Goal: Task Accomplishment & Management: Complete application form

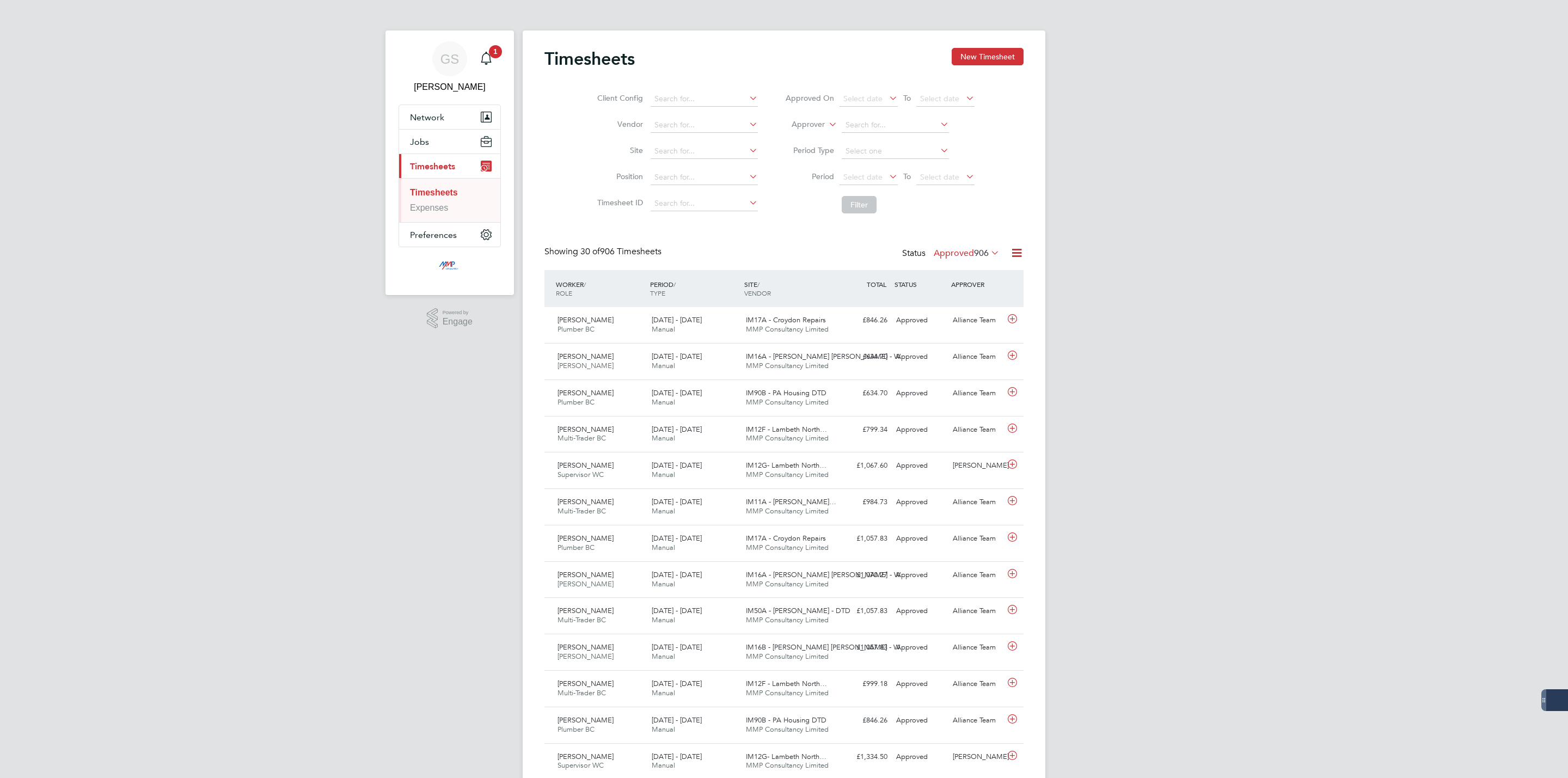
click at [976, 56] on button "New Timesheet" at bounding box center [988, 56] width 72 height 17
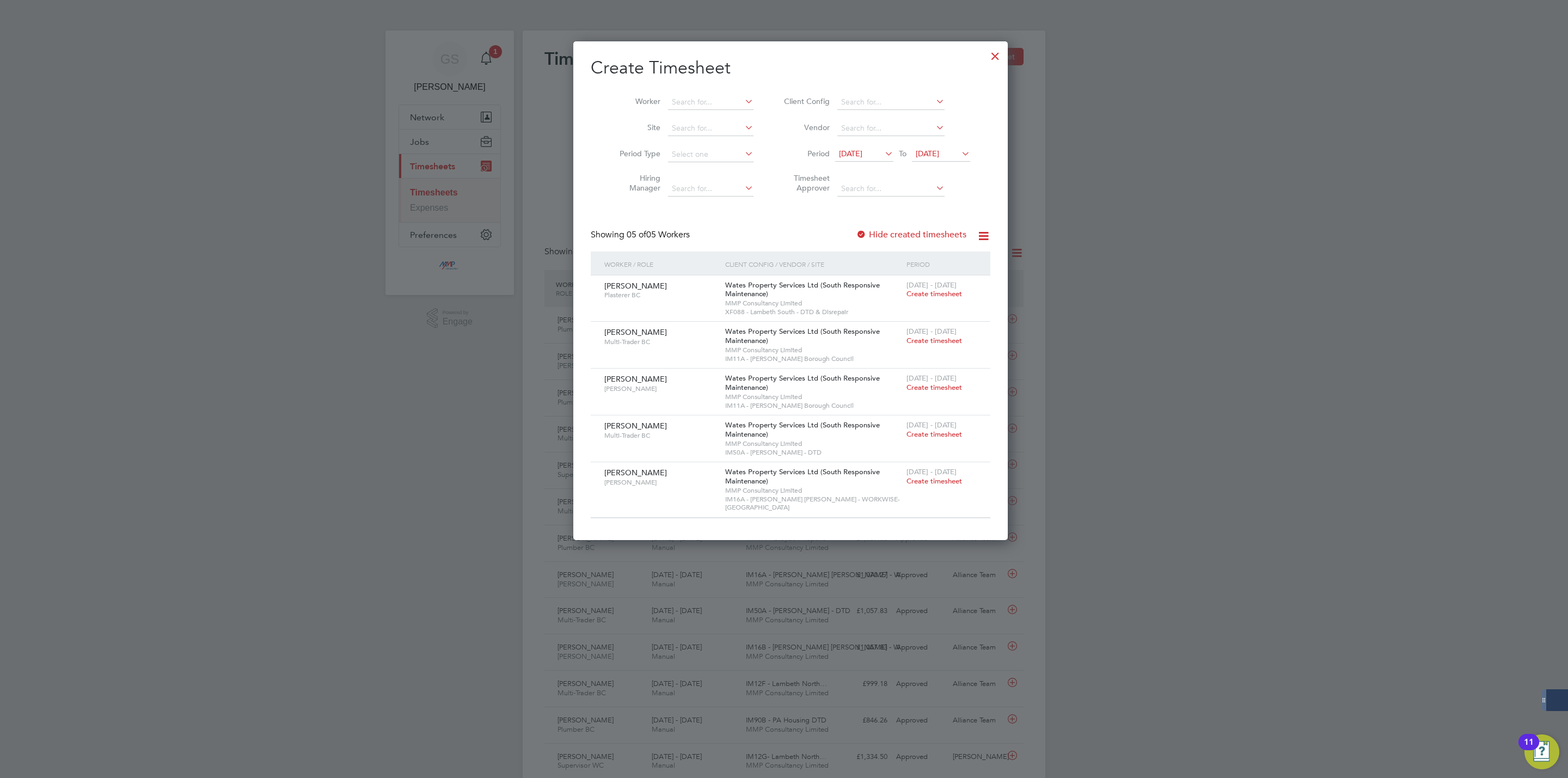
click at [920, 235] on label "Hide created timesheets" at bounding box center [911, 235] width 110 height 11
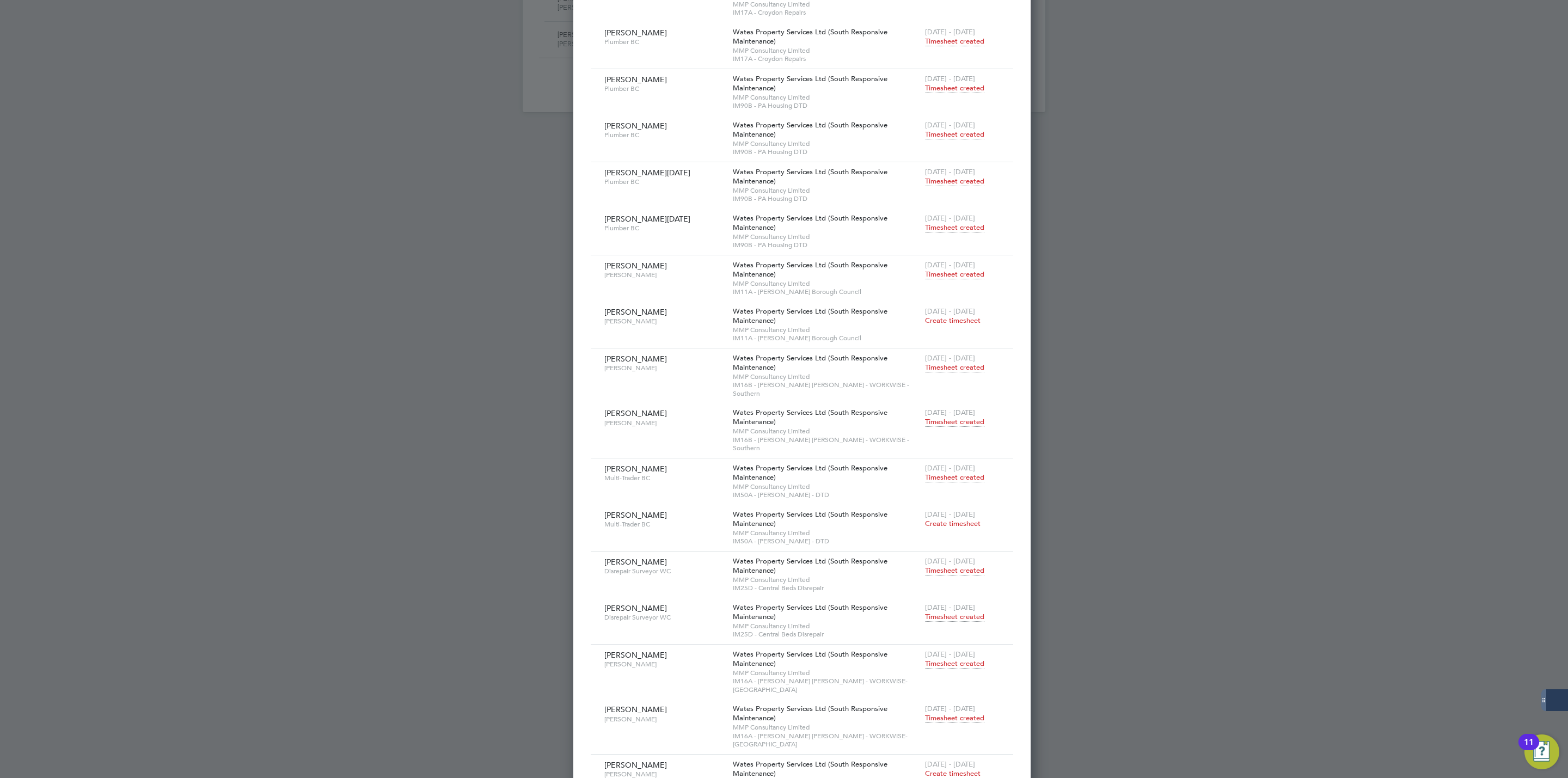
click at [925, 417] on span "Timesheet created" at bounding box center [955, 422] width 59 height 10
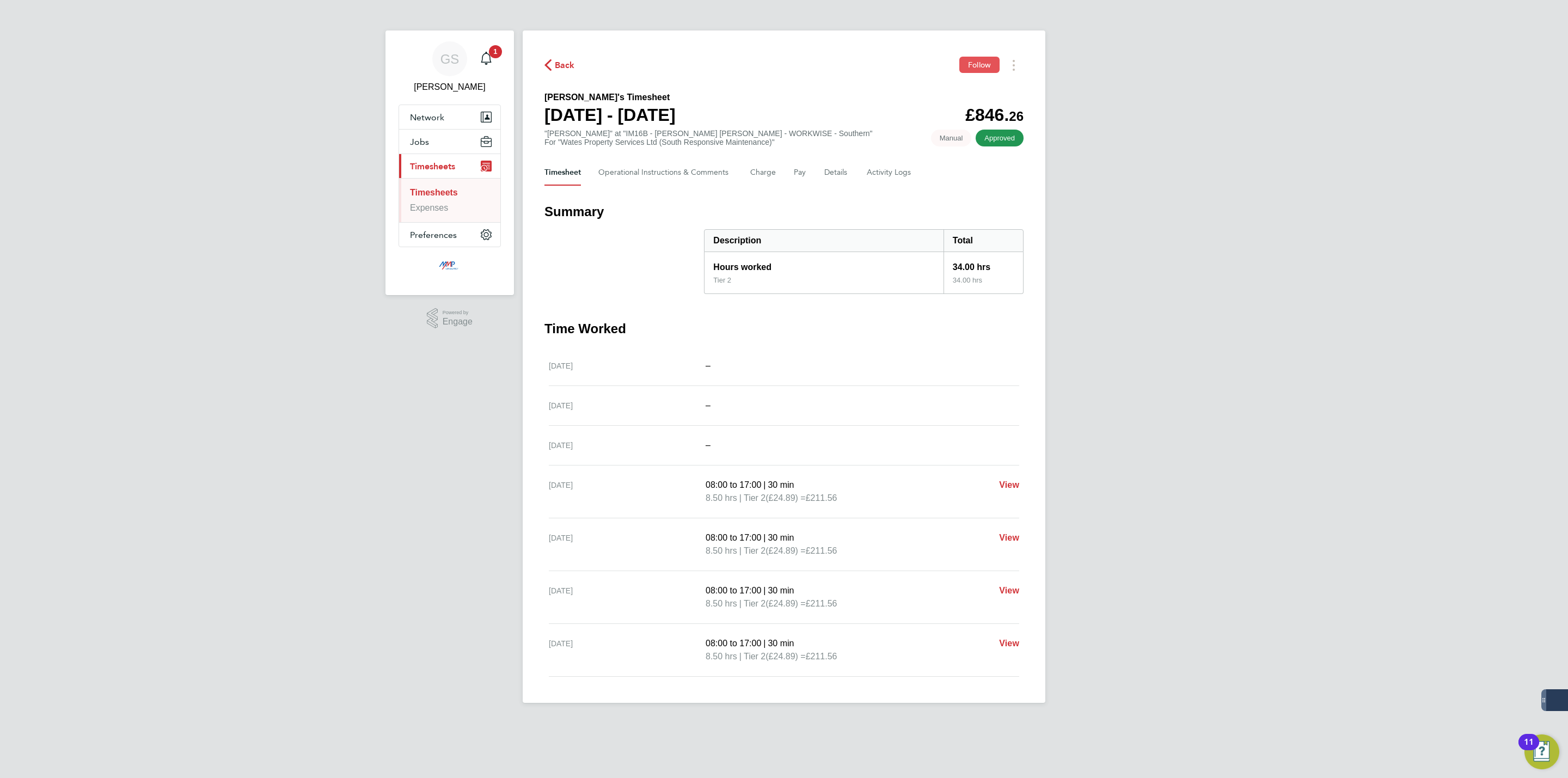
click at [965, 59] on button "Follow" at bounding box center [979, 64] width 40 height 16
click at [434, 148] on button "Jobs" at bounding box center [450, 141] width 101 height 24
click at [448, 181] on link "Vacancies" at bounding box center [430, 183] width 39 height 9
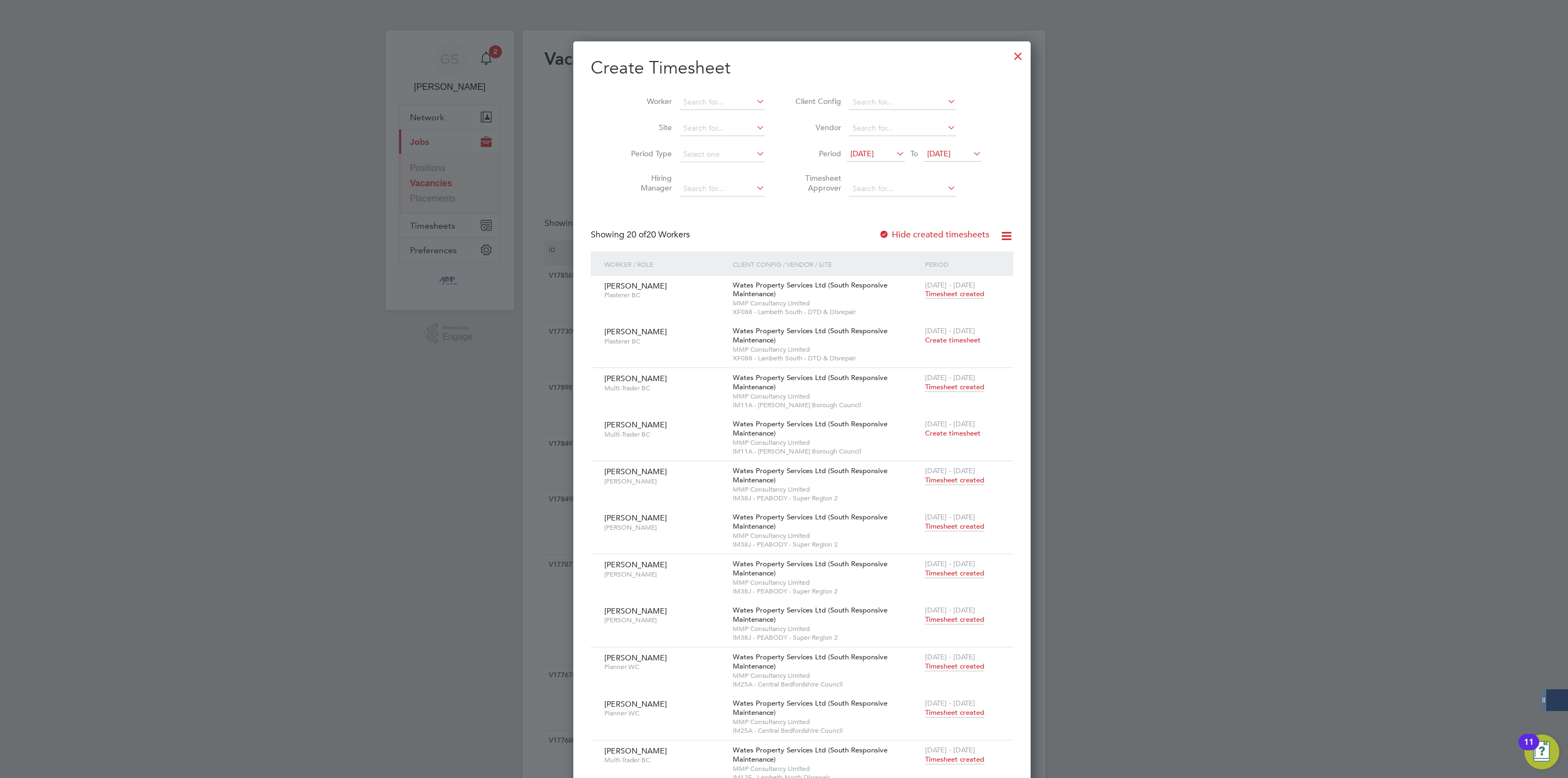
click at [1008, 60] on div at bounding box center [1018, 54] width 20 height 20
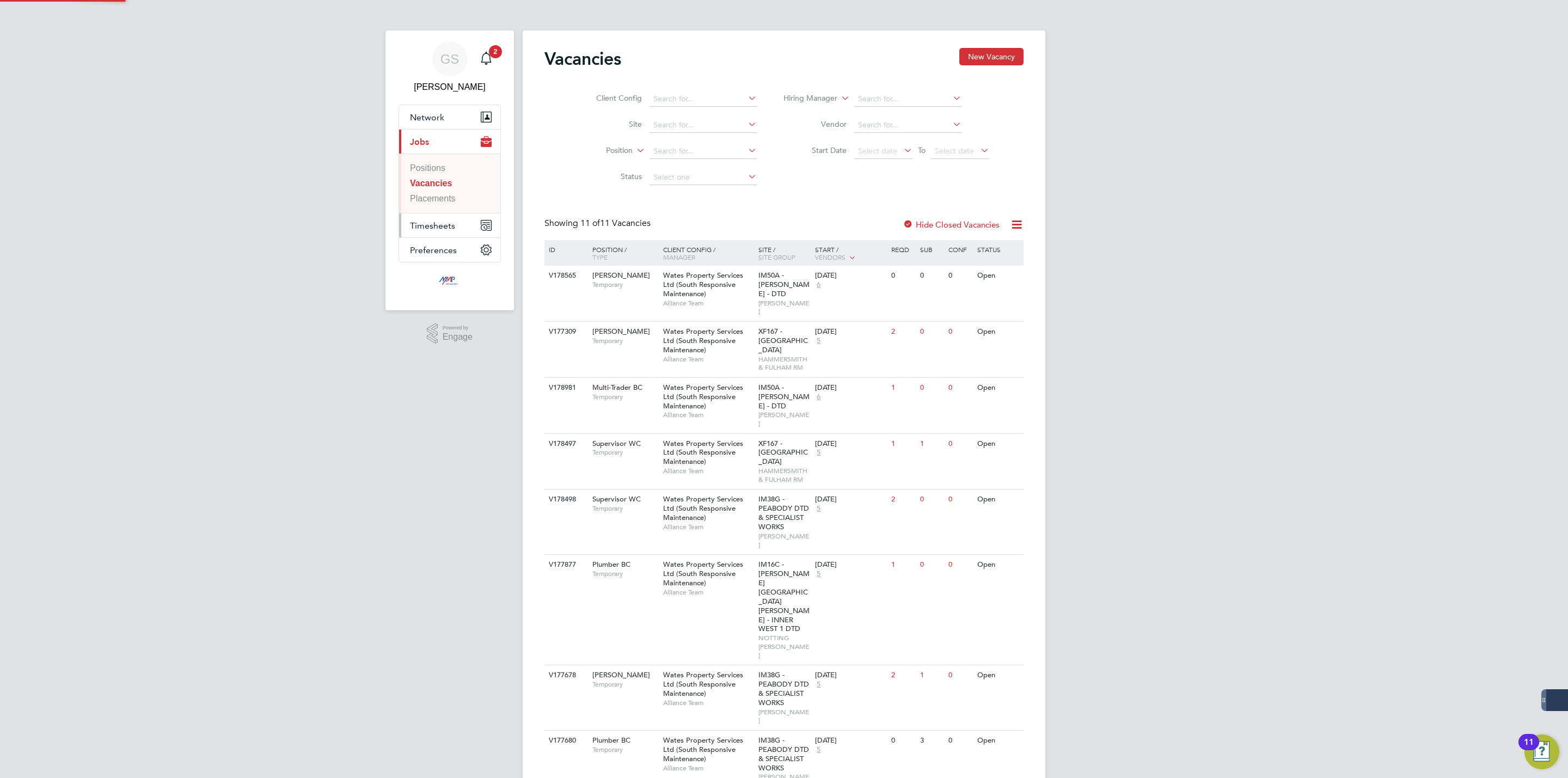
click at [445, 228] on span "Timesheets" at bounding box center [433, 226] width 45 height 11
click at [444, 195] on link "Timesheets" at bounding box center [433, 192] width 45 height 9
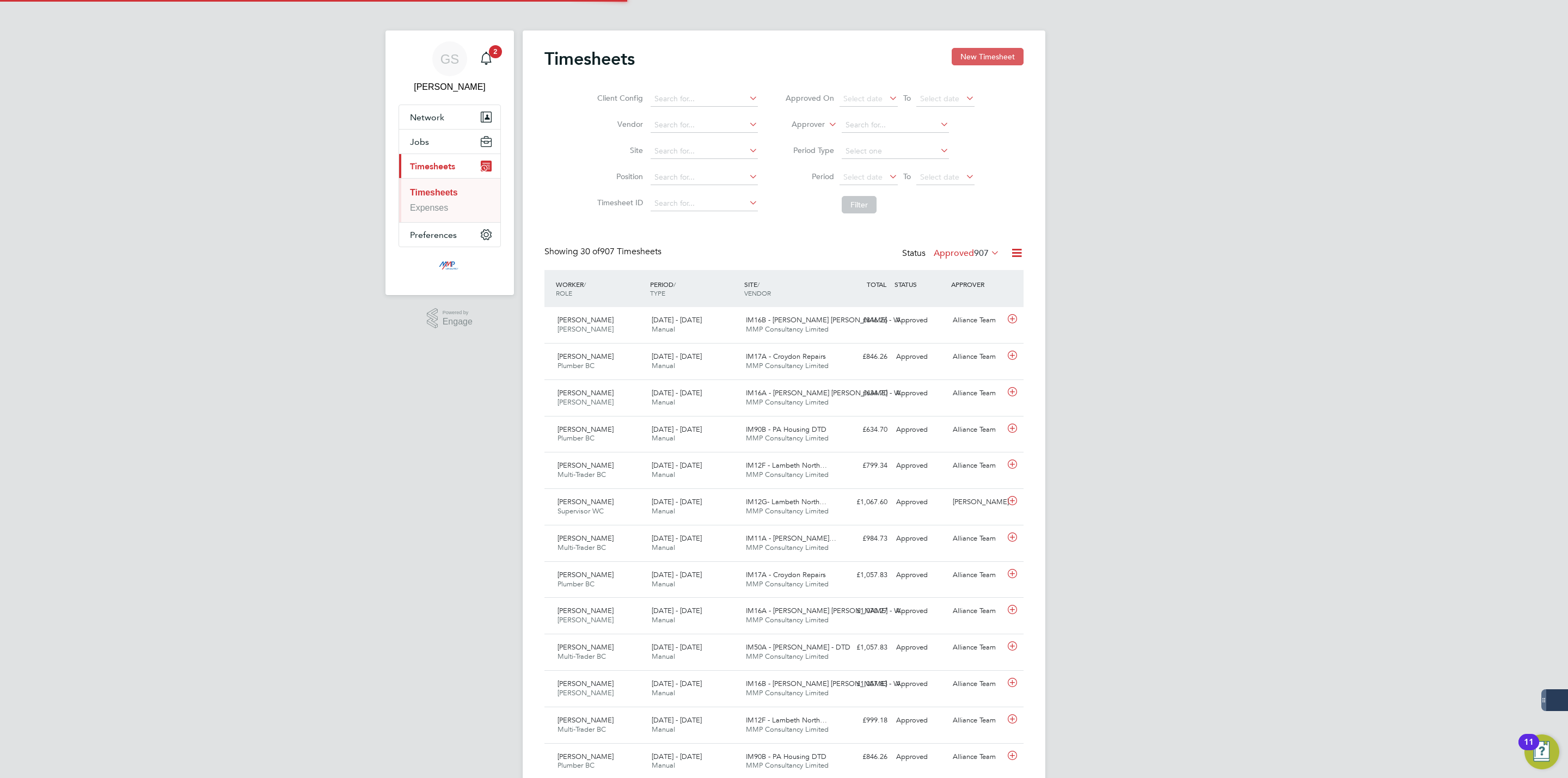
click at [971, 64] on button "New Timesheet" at bounding box center [988, 56] width 72 height 17
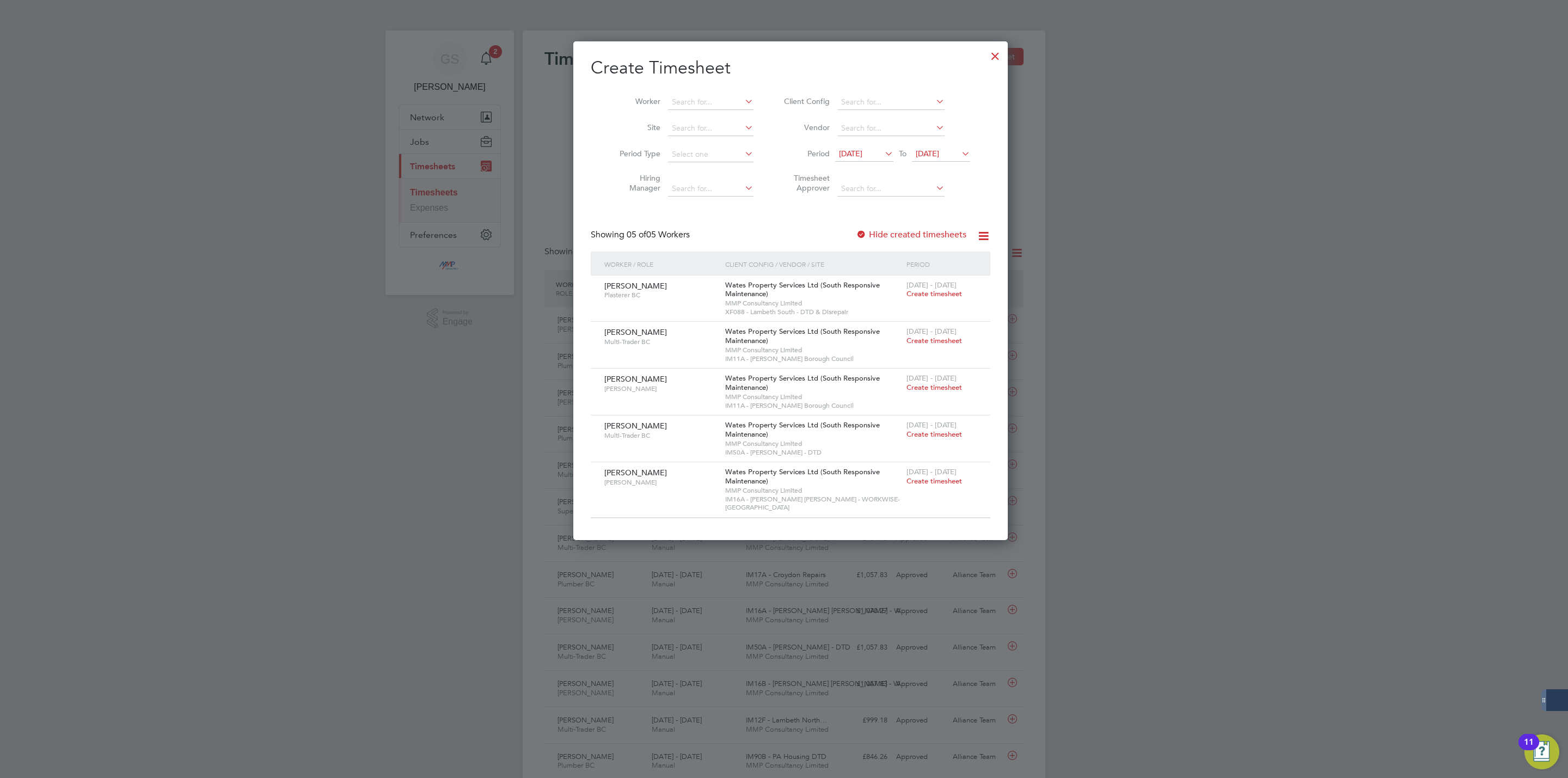
click at [985, 57] on div at bounding box center [995, 54] width 20 height 20
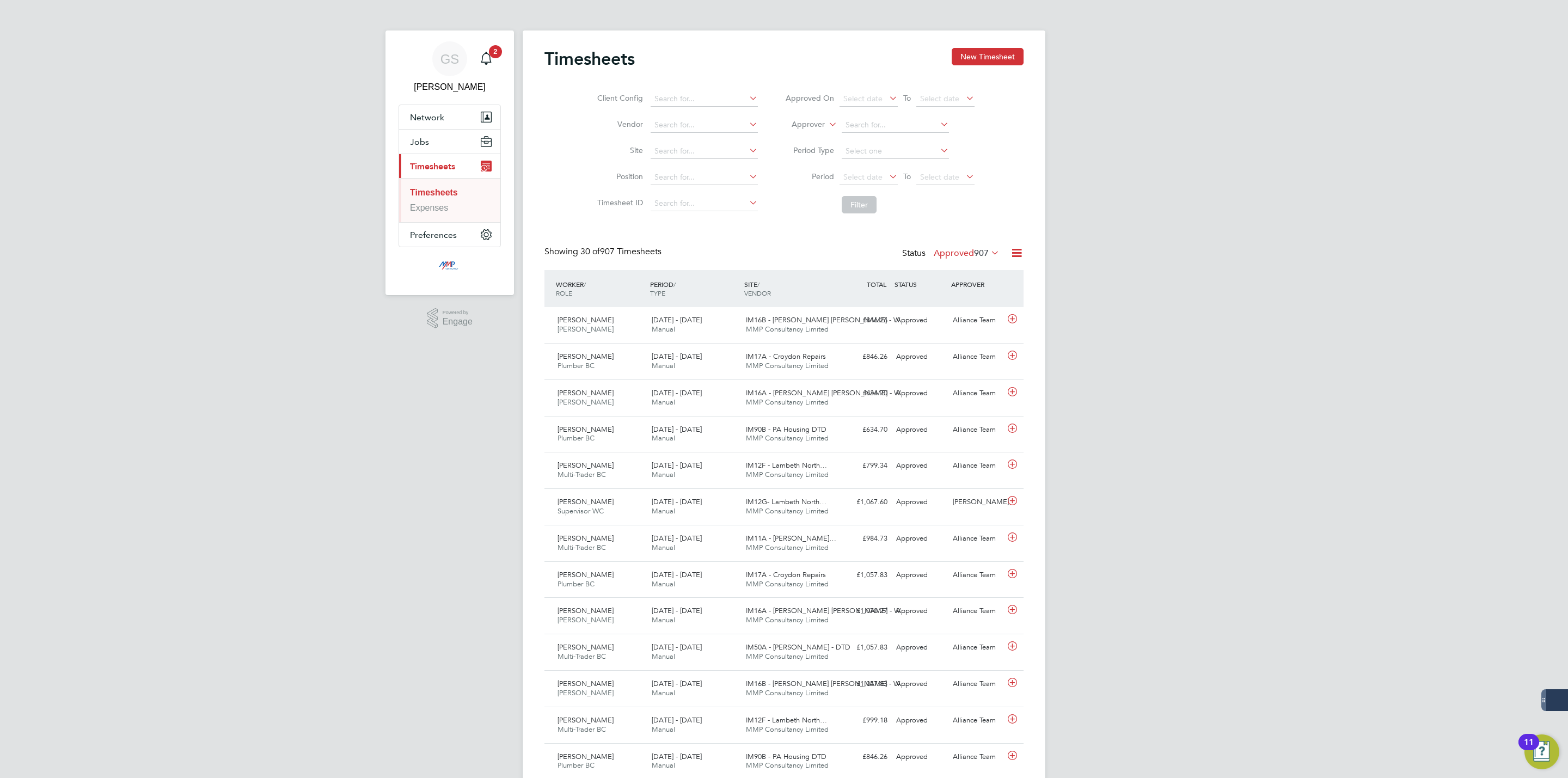
click at [980, 57] on button "New Timesheet" at bounding box center [988, 56] width 72 height 17
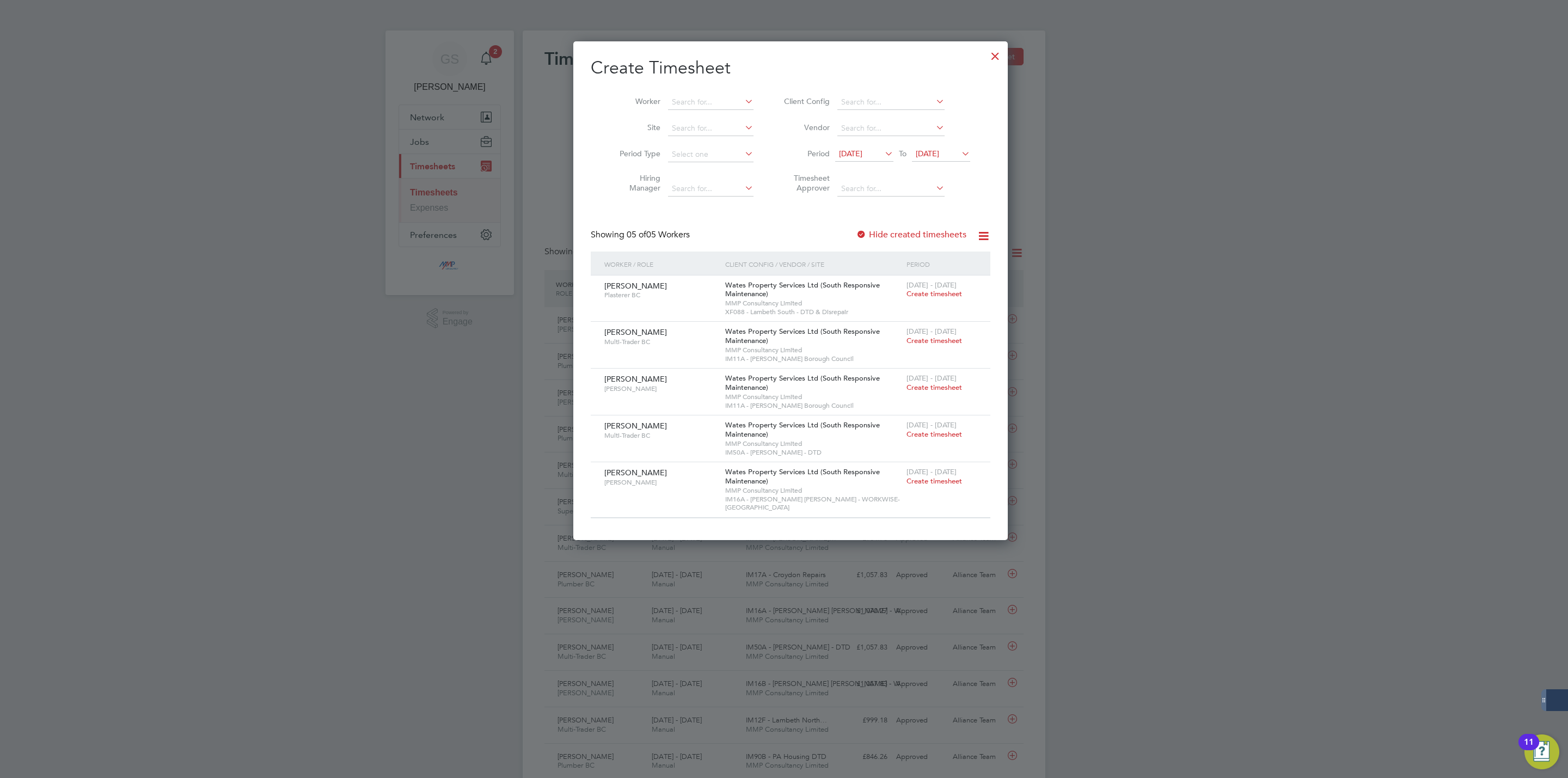
click at [985, 60] on div at bounding box center [995, 54] width 20 height 20
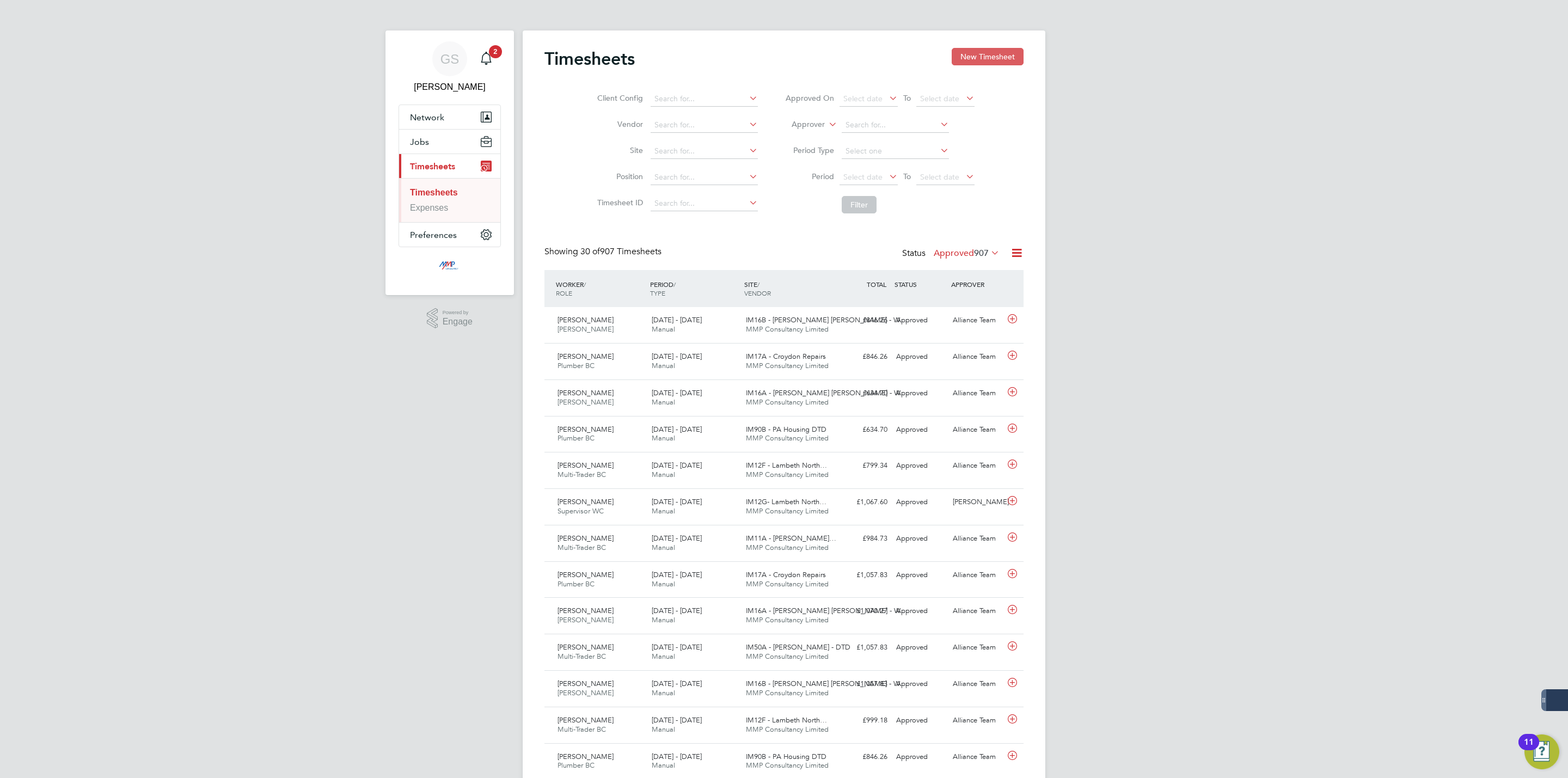
click at [998, 56] on button "New Timesheet" at bounding box center [988, 56] width 72 height 17
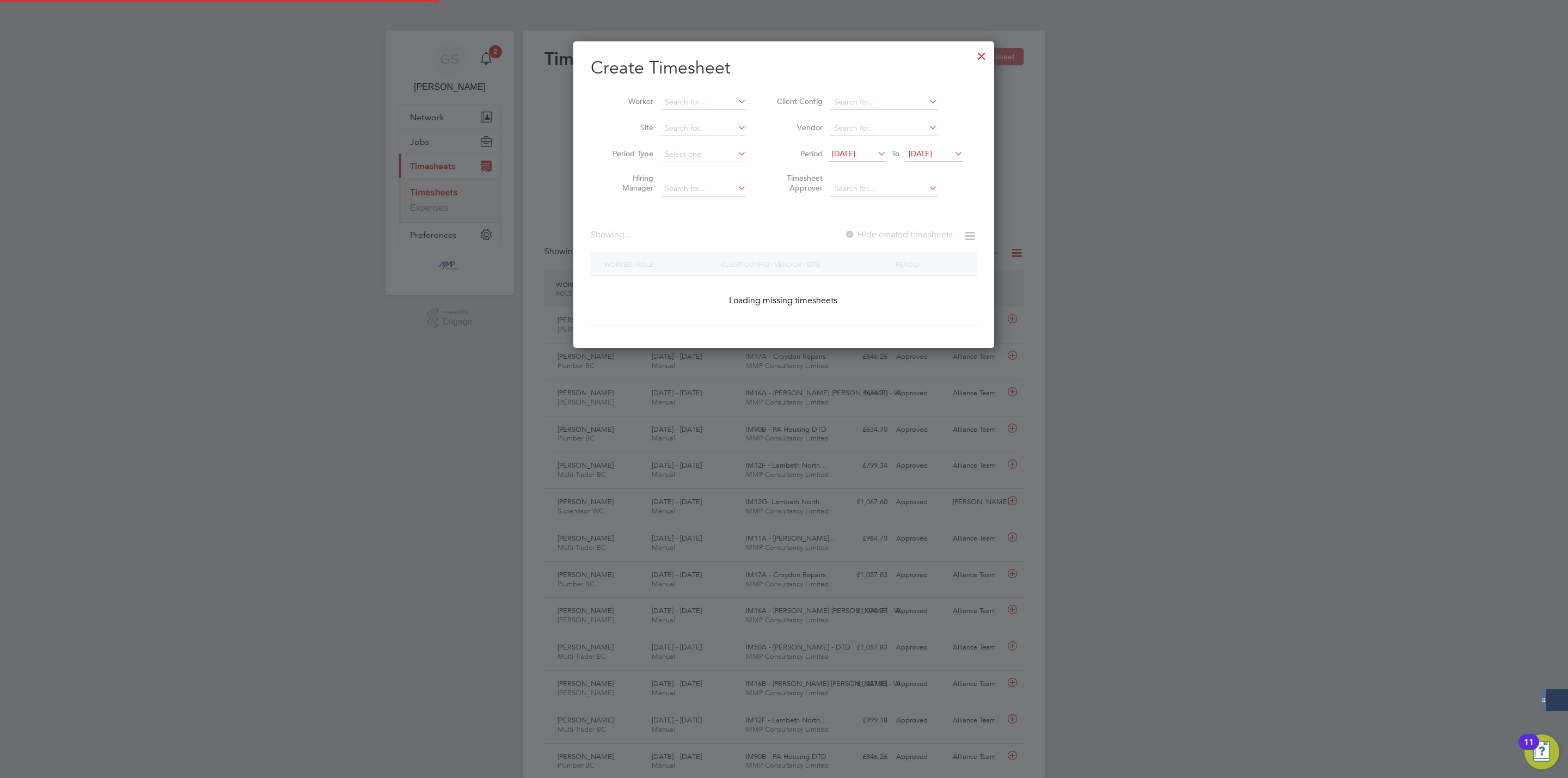
scroll to position [492, 421]
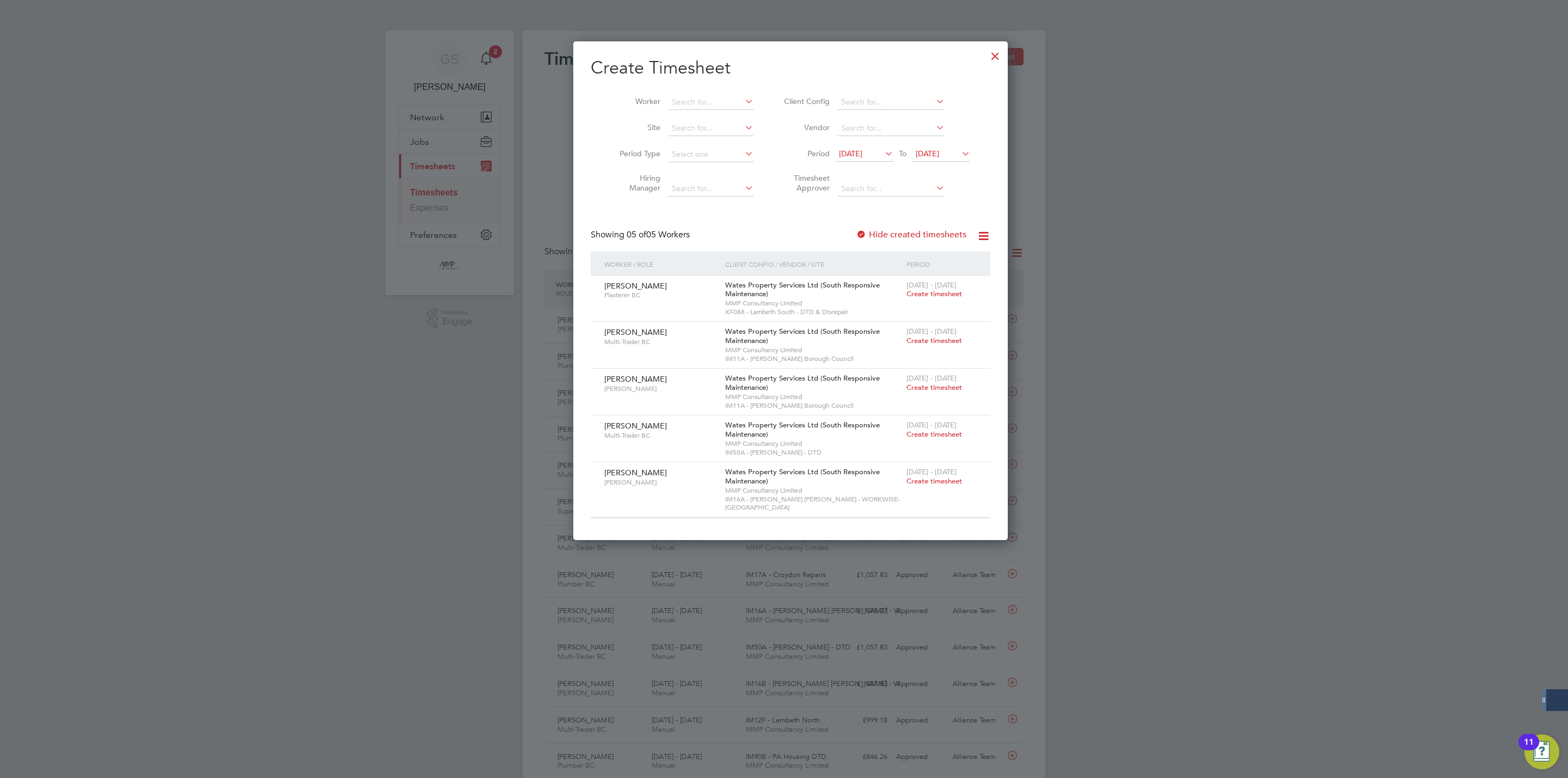
click at [985, 55] on div at bounding box center [995, 54] width 20 height 20
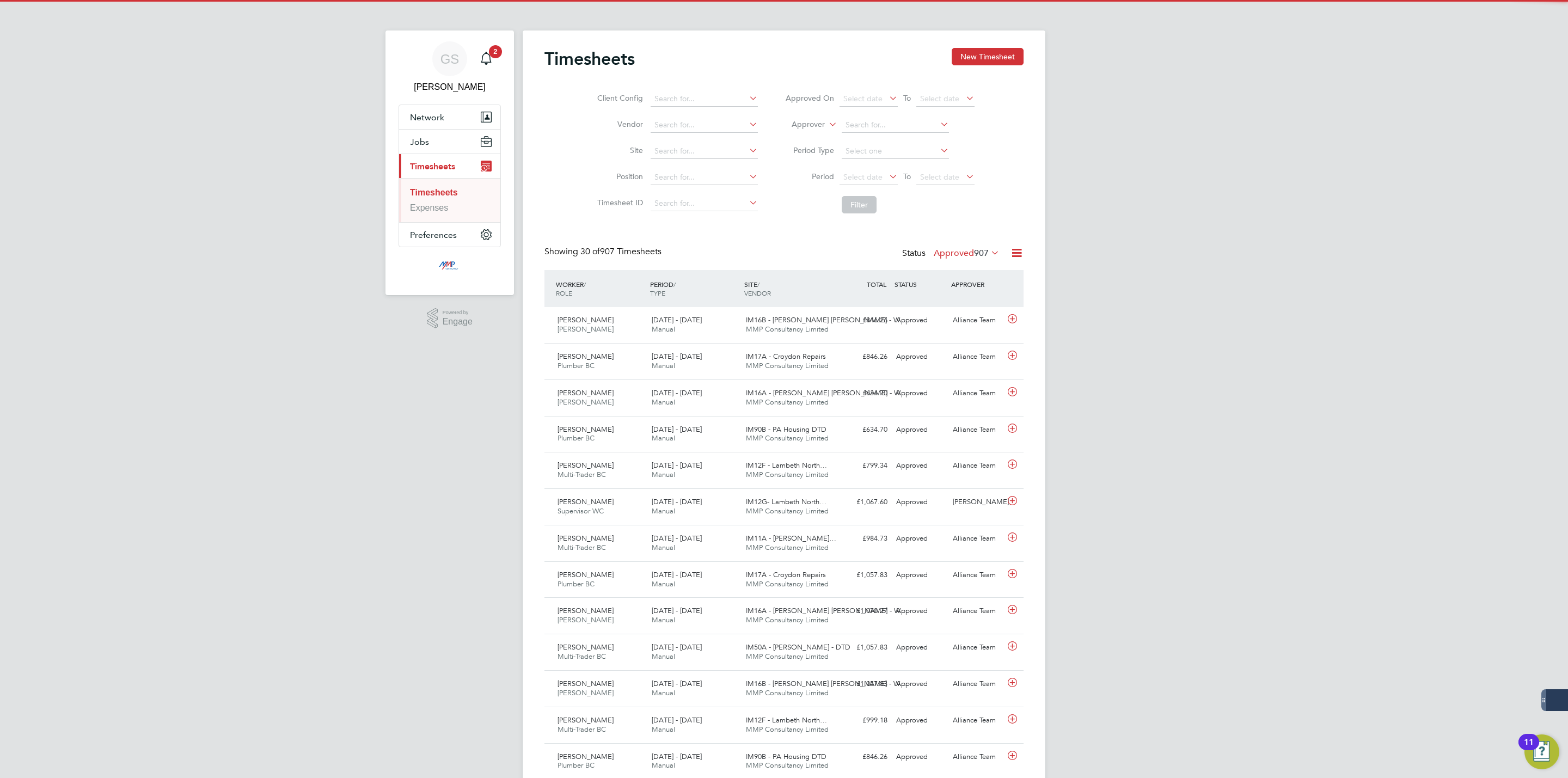
scroll to position [28, 95]
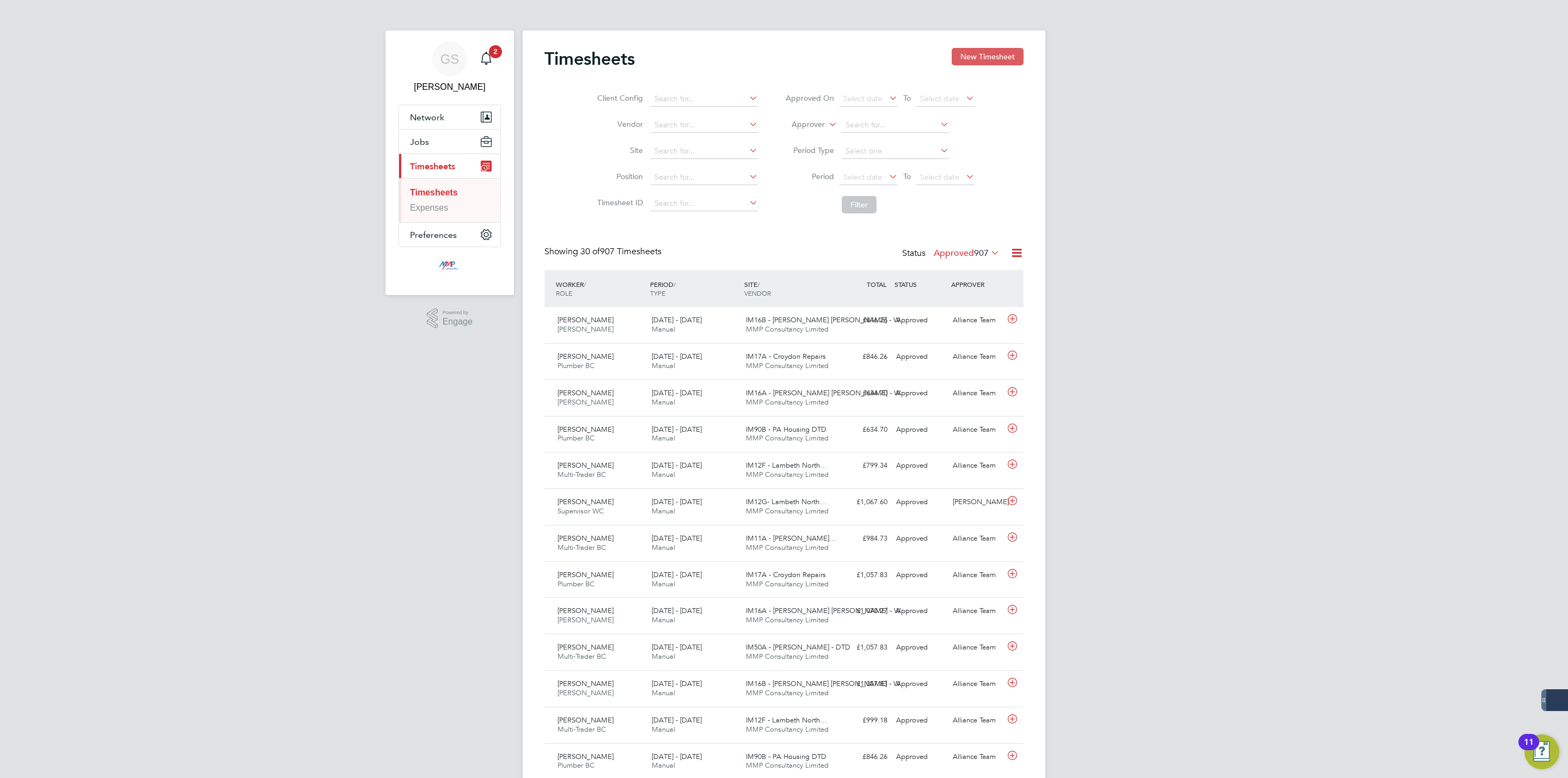
click at [979, 62] on button "New Timesheet" at bounding box center [988, 56] width 72 height 17
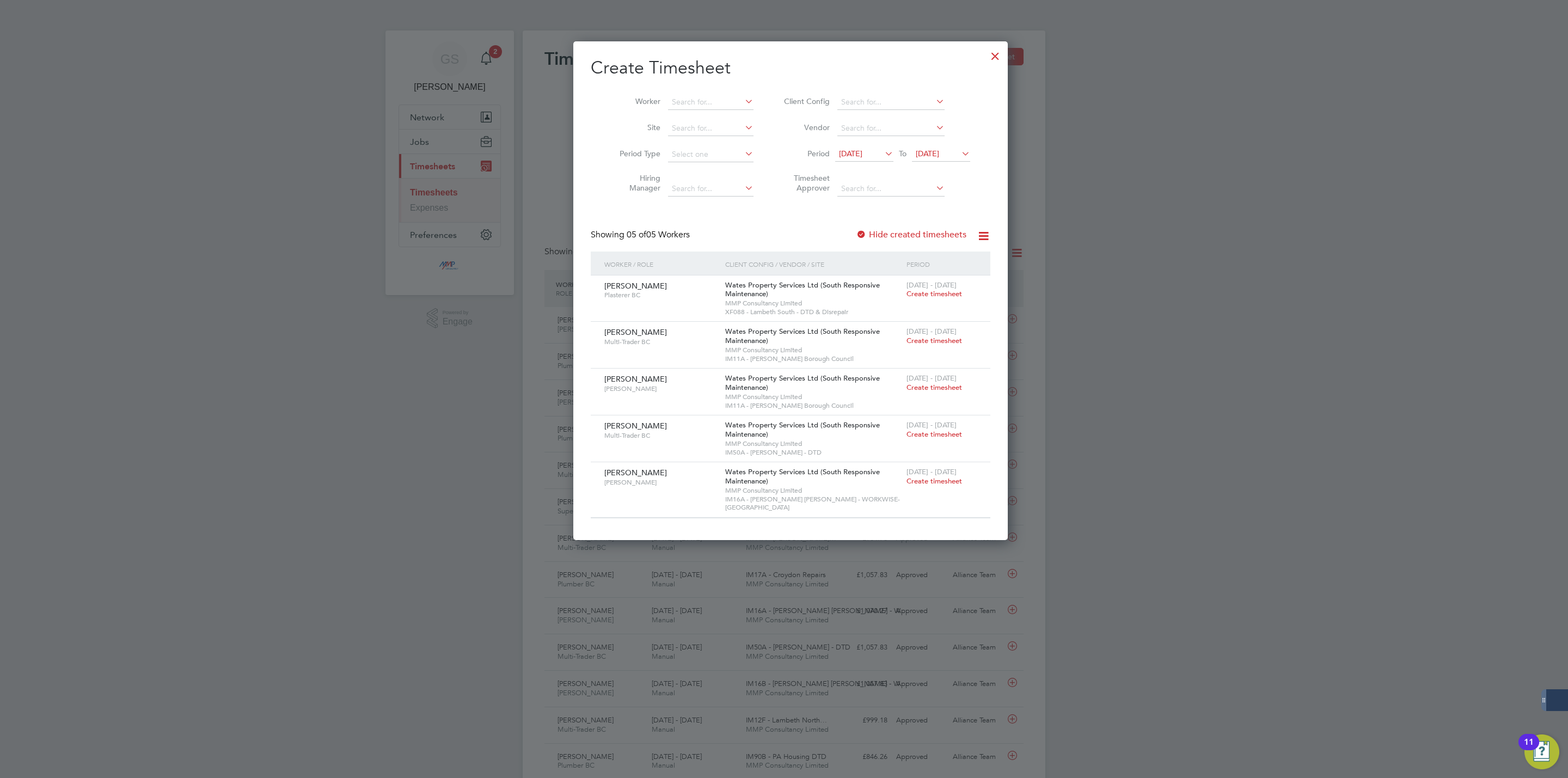
click at [985, 52] on div at bounding box center [995, 54] width 20 height 20
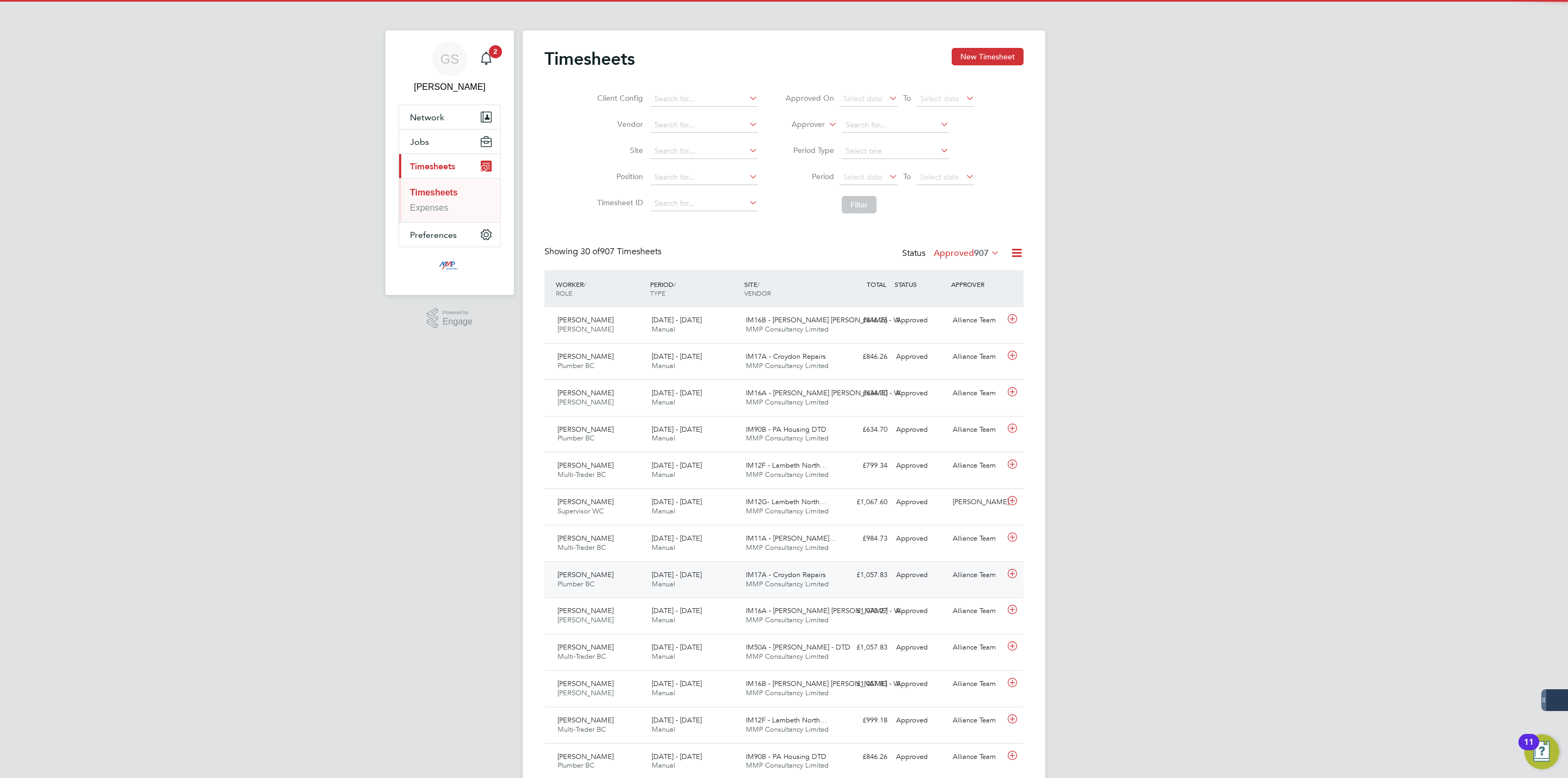
scroll to position [28, 95]
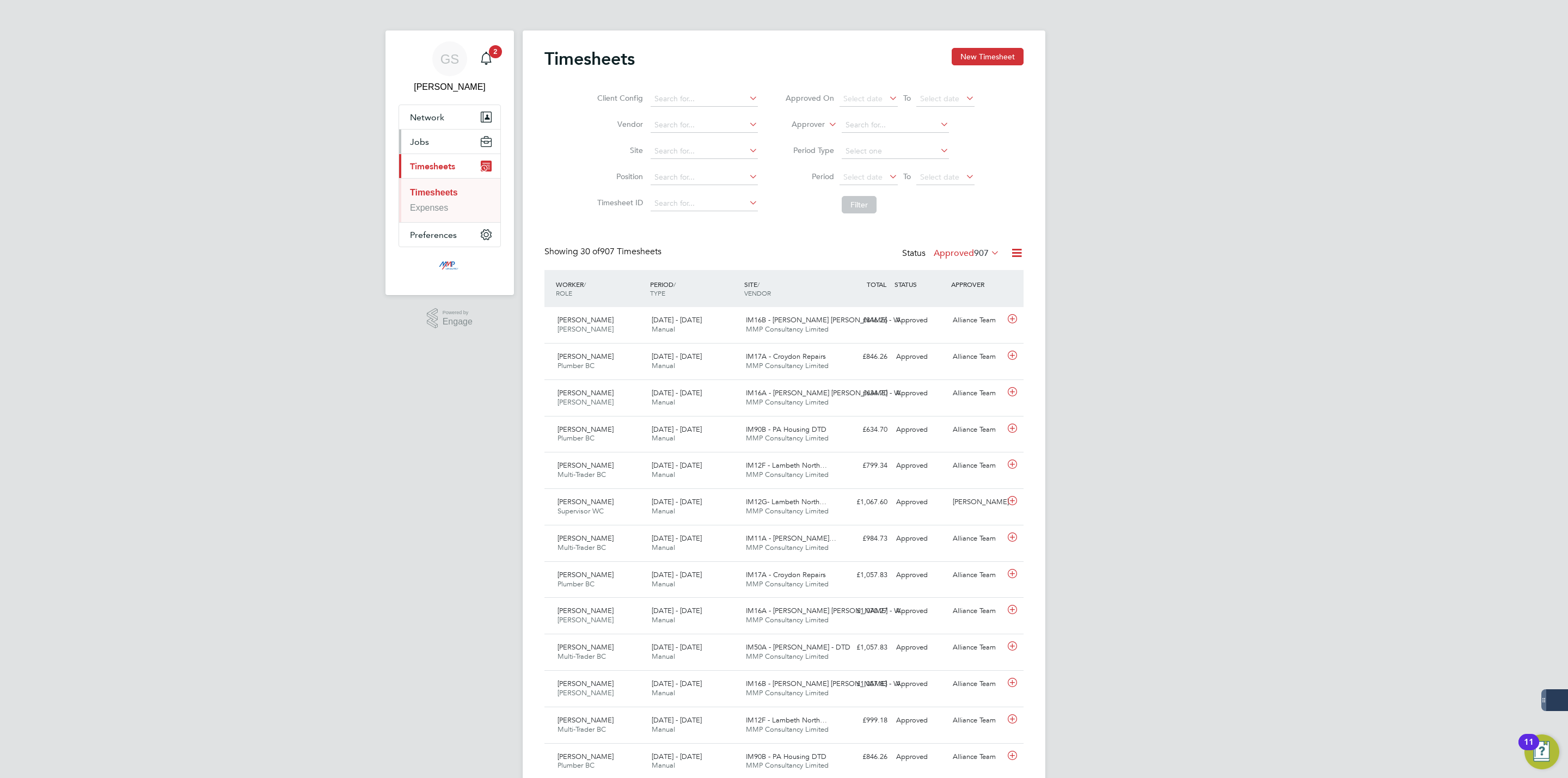
click at [431, 144] on button "Jobs" at bounding box center [450, 141] width 101 height 24
click at [444, 178] on link "Vacancies" at bounding box center [430, 183] width 39 height 9
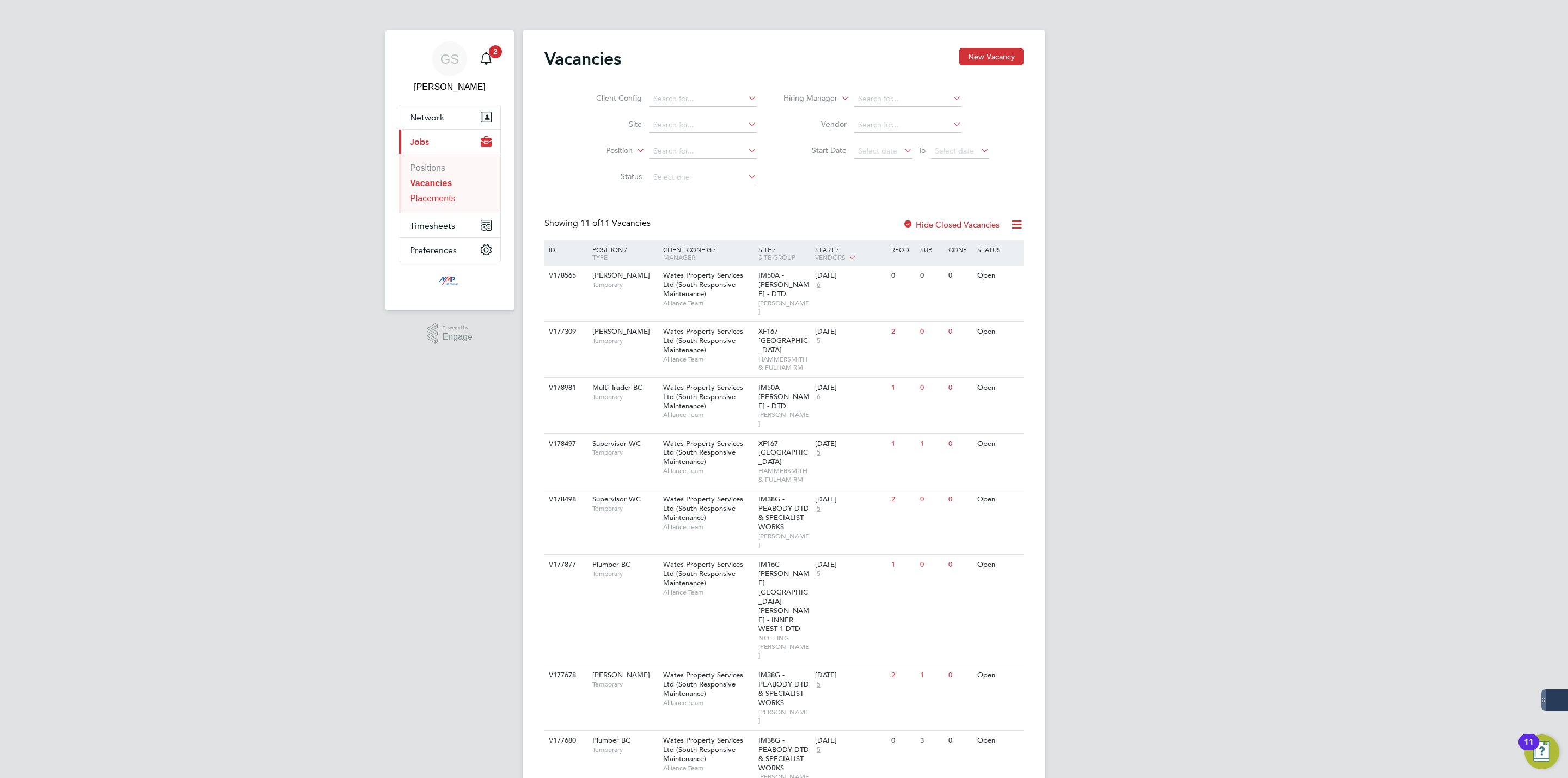
click at [446, 196] on link "Placements" at bounding box center [433, 198] width 46 height 9
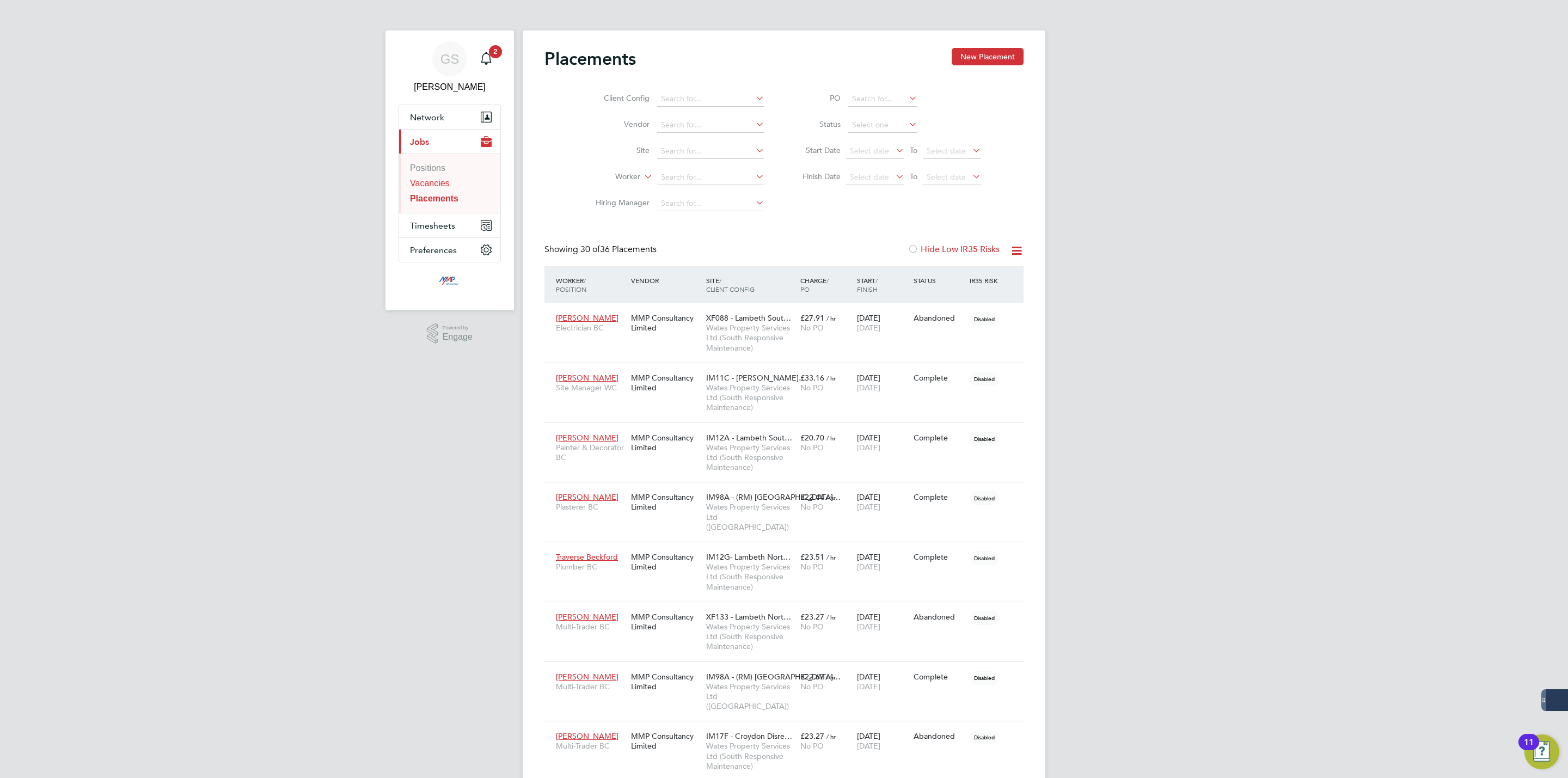
click at [444, 183] on link "Vacancies" at bounding box center [430, 183] width 39 height 9
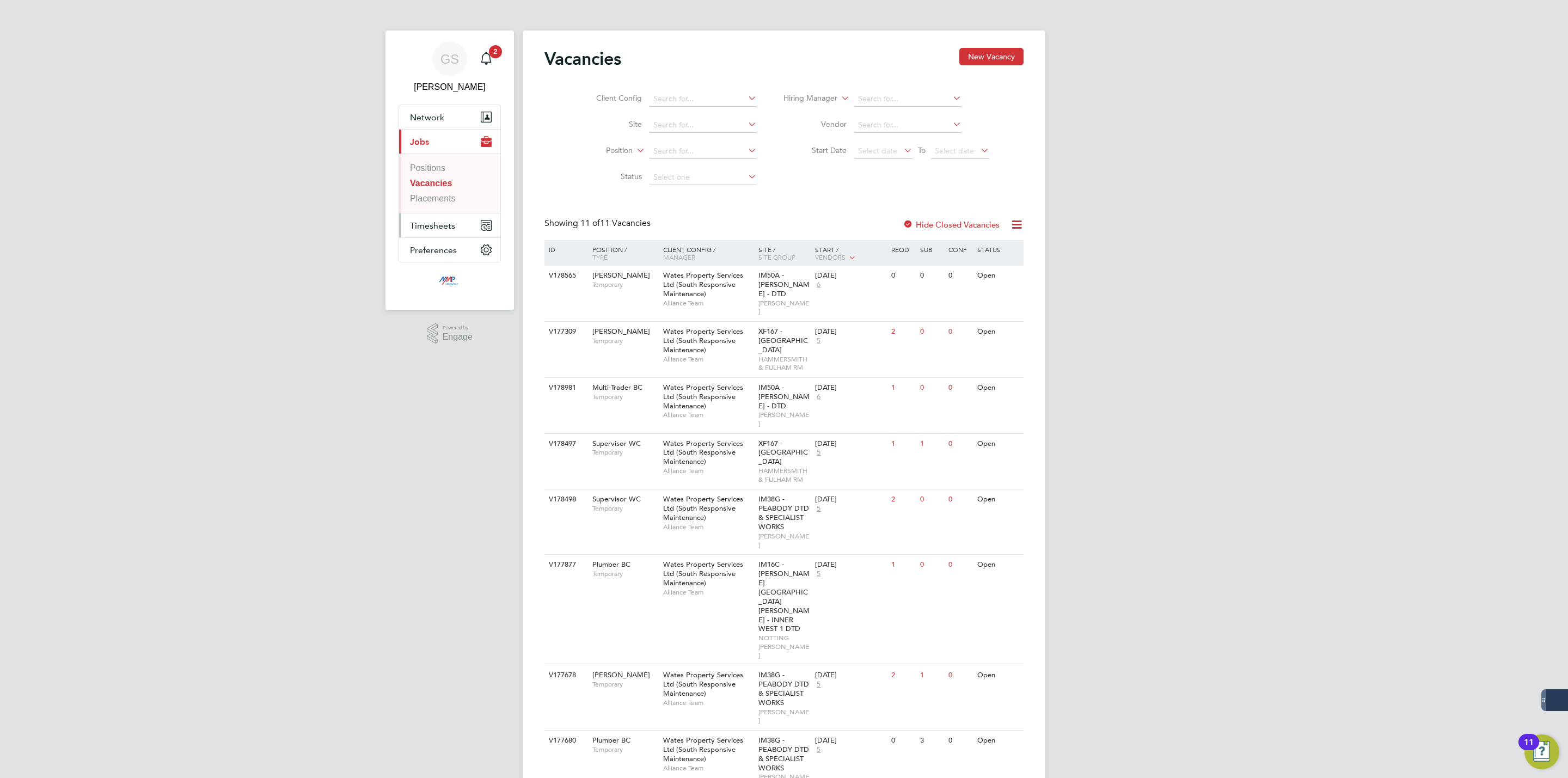
click at [435, 219] on button "Timesheets" at bounding box center [450, 225] width 101 height 24
click at [449, 188] on link "Timesheets" at bounding box center [433, 192] width 45 height 9
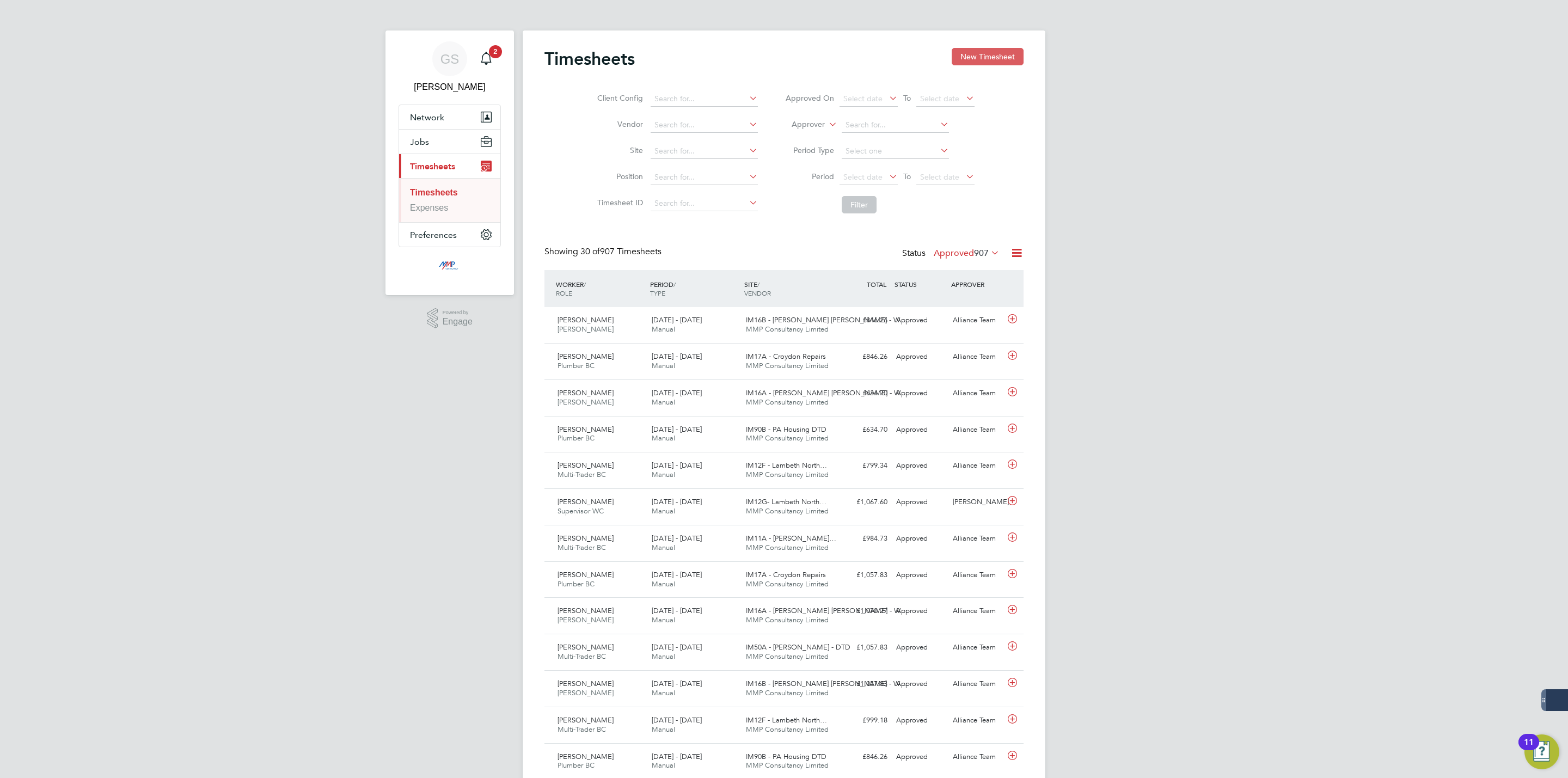
scroll to position [28, 95]
click at [995, 57] on button "New Timesheet" at bounding box center [988, 56] width 72 height 17
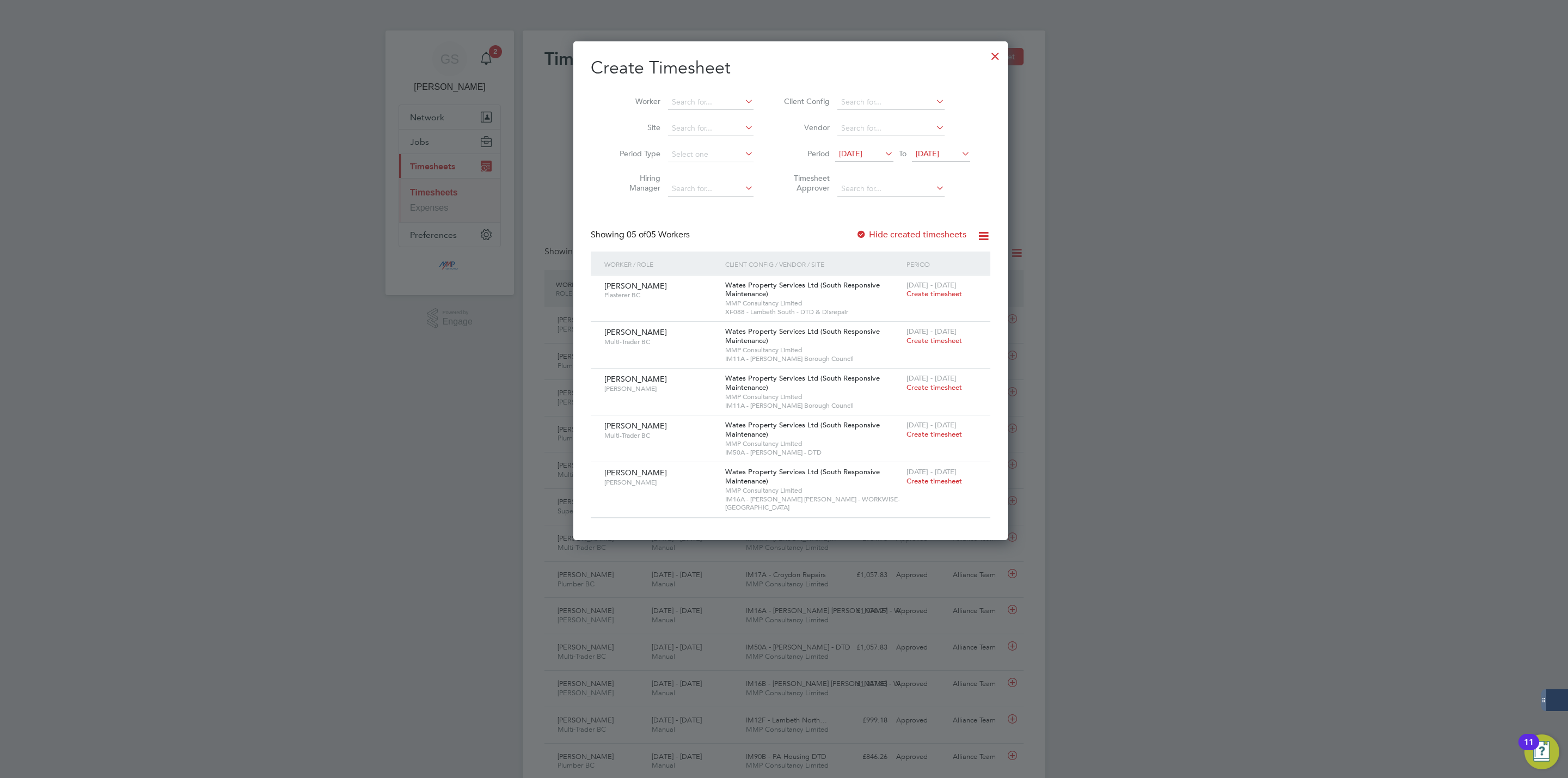
click at [985, 56] on div at bounding box center [995, 54] width 20 height 20
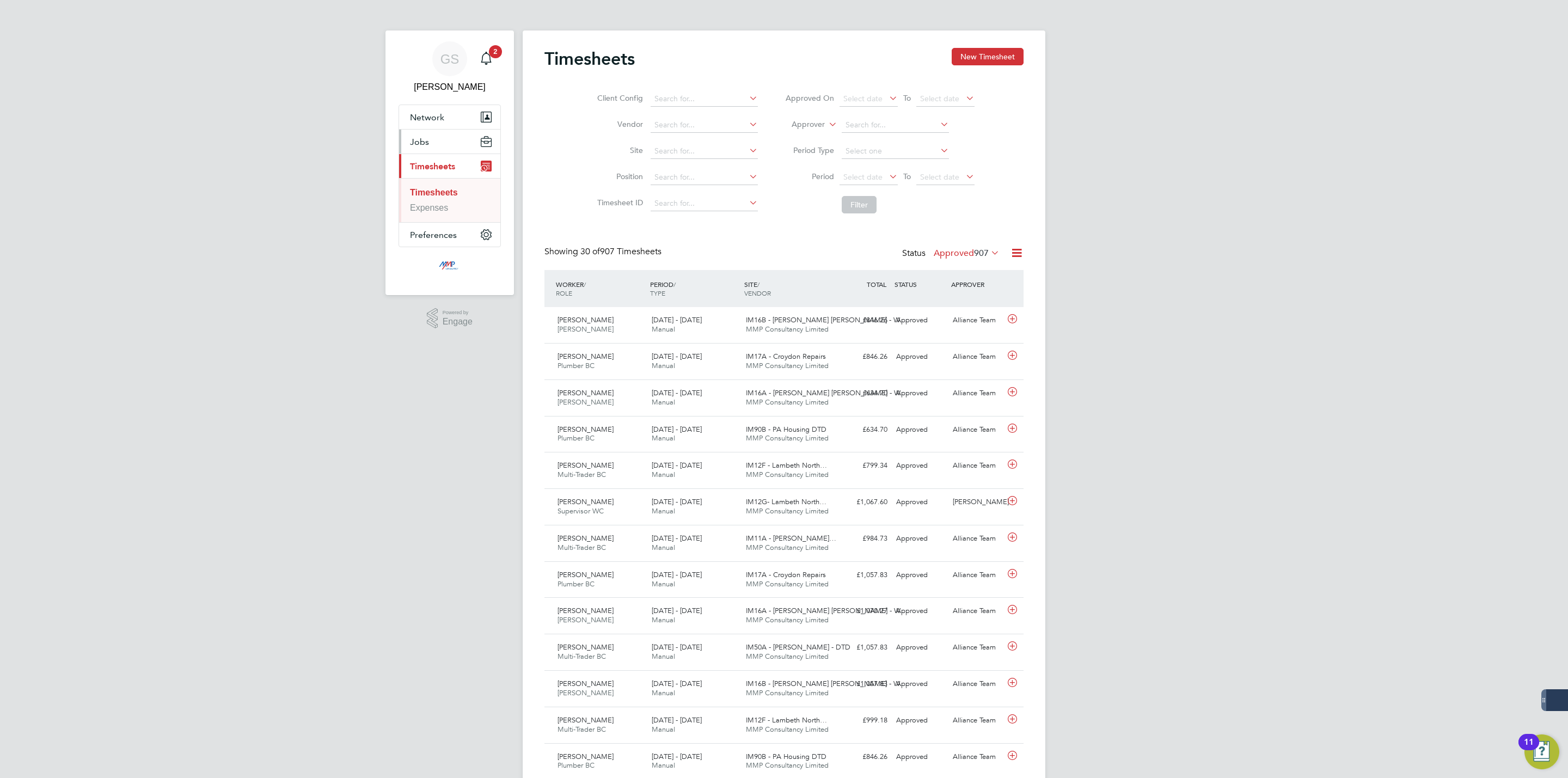
click at [452, 139] on button "Jobs" at bounding box center [450, 141] width 101 height 24
click at [441, 178] on link "Vacancies" at bounding box center [430, 183] width 39 height 9
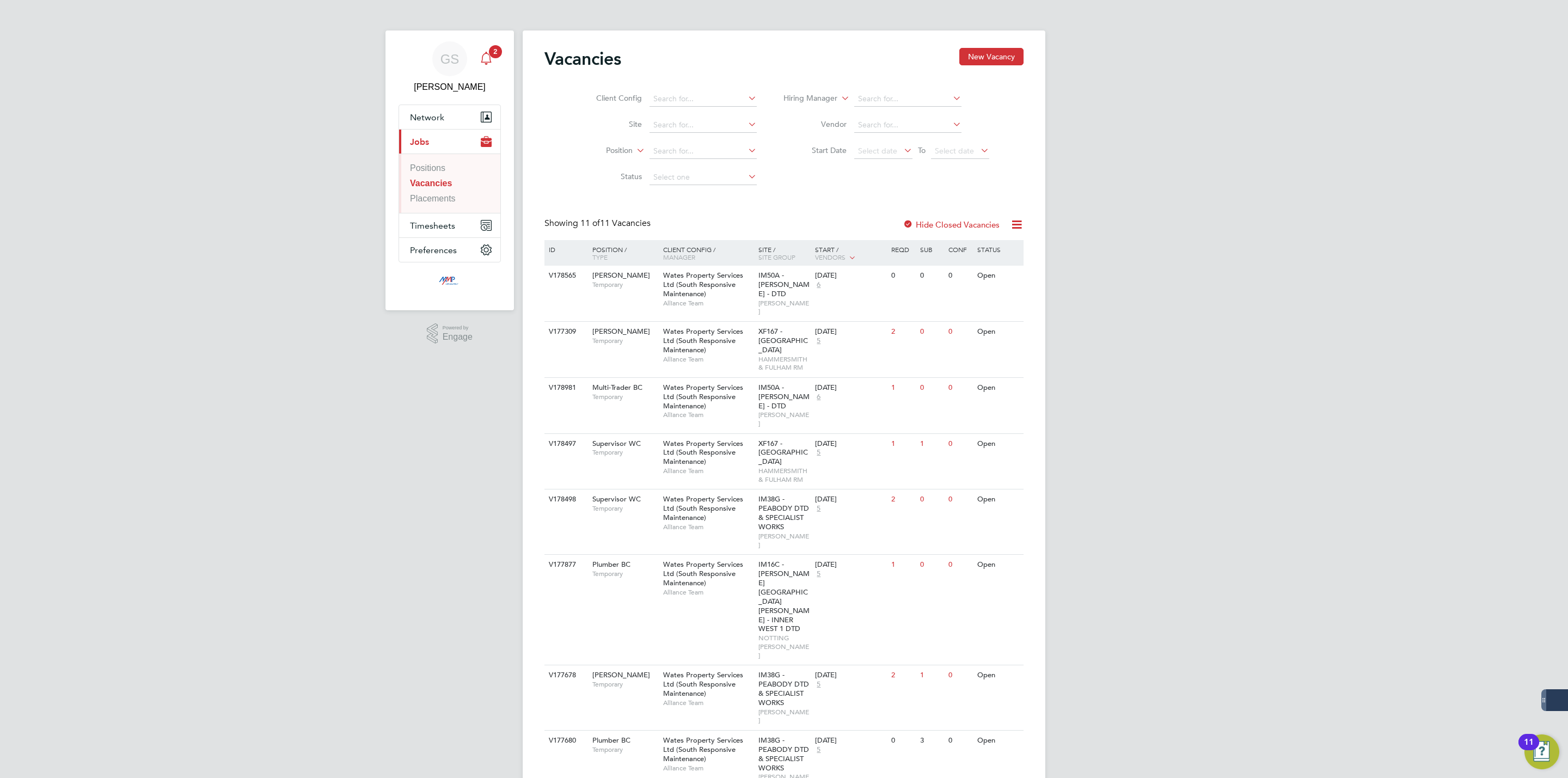
click at [476, 60] on div "Main navigation" at bounding box center [486, 58] width 21 height 21
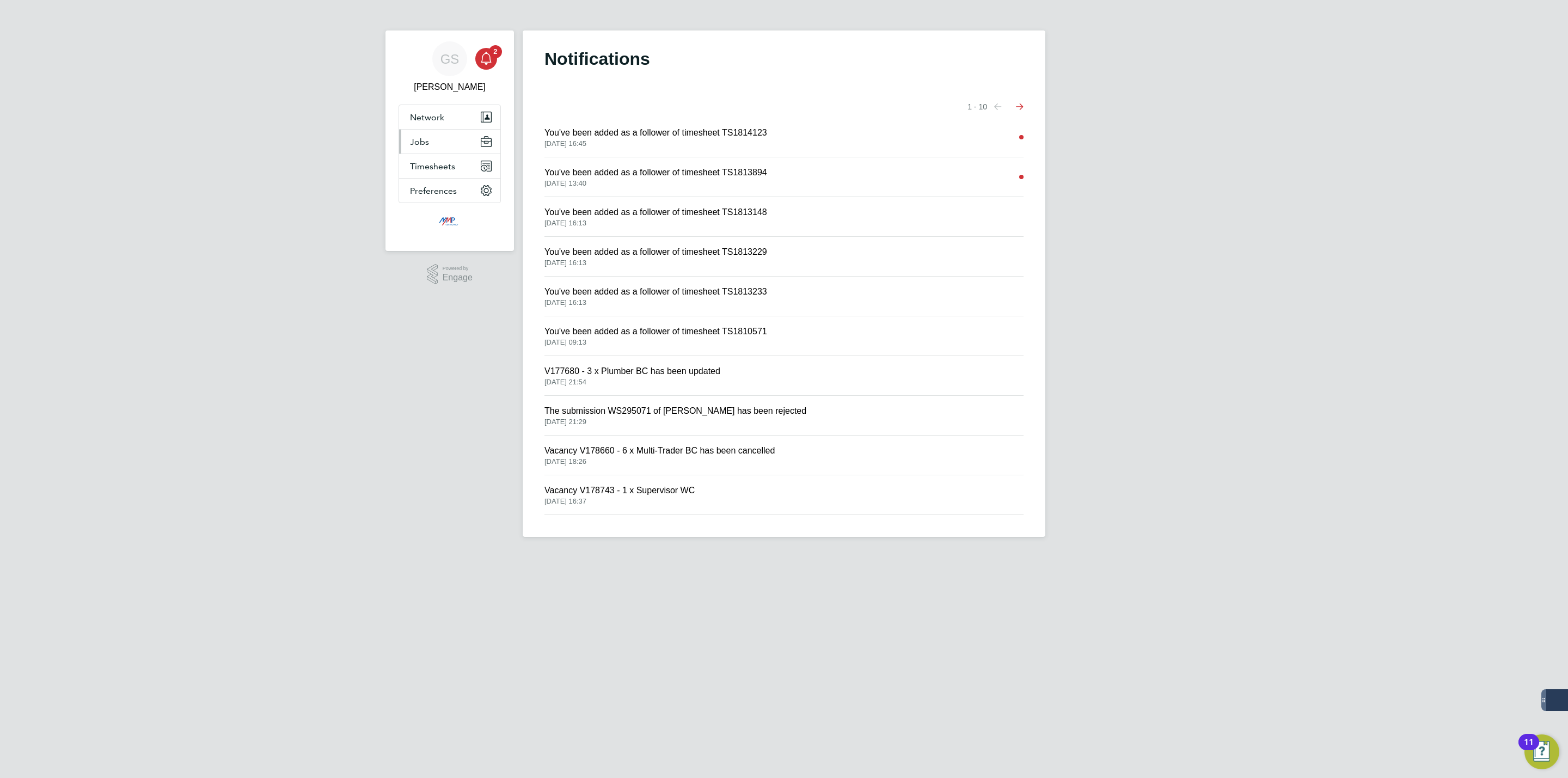
click at [433, 135] on button "Jobs" at bounding box center [450, 141] width 101 height 24
click at [436, 178] on link "Vacancies" at bounding box center [430, 183] width 39 height 9
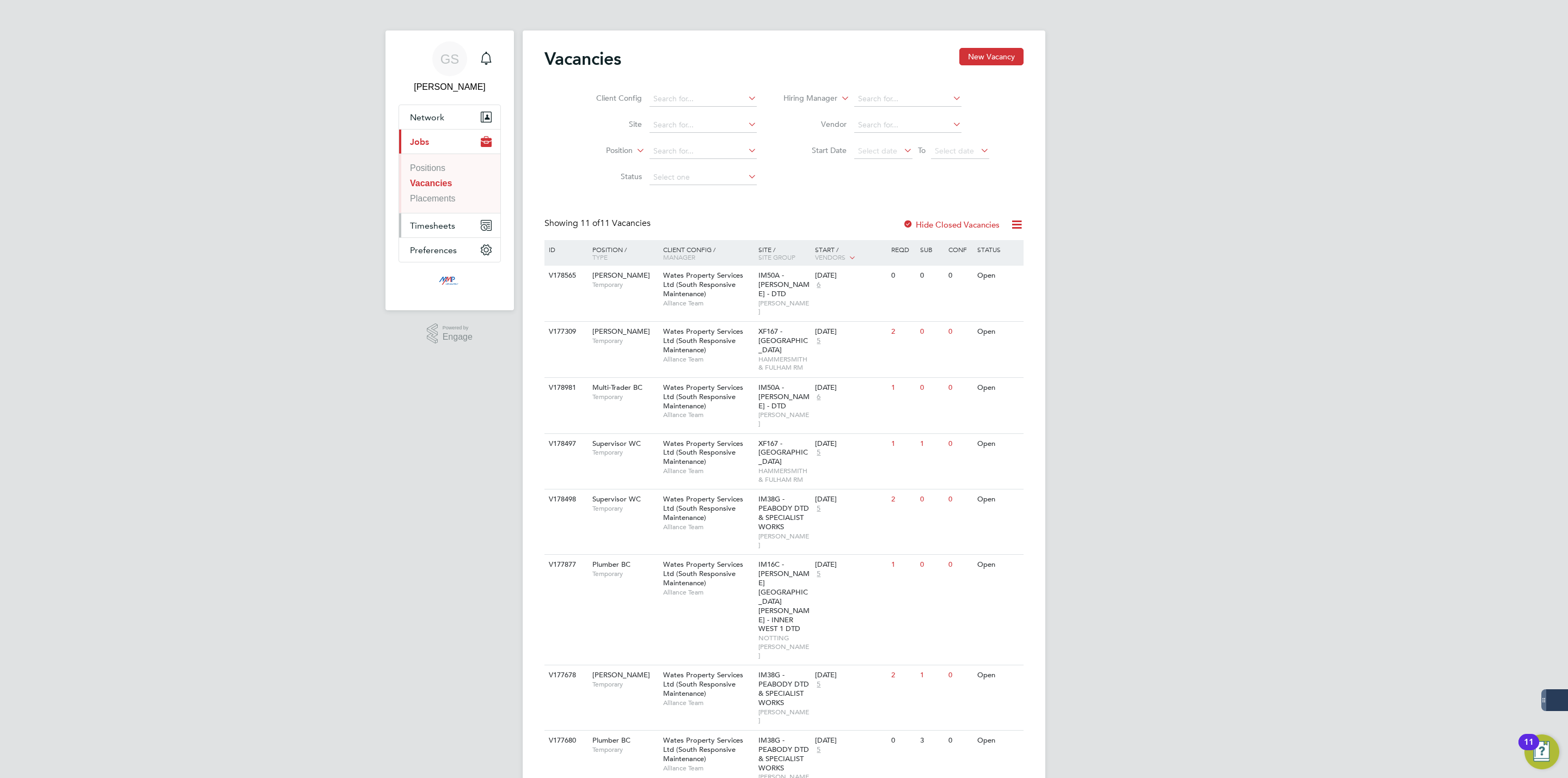
drag, startPoint x: 433, startPoint y: 224, endPoint x: 430, endPoint y: 208, distance: 16.3
click at [433, 224] on span "Timesheets" at bounding box center [433, 226] width 45 height 11
click at [433, 193] on link "Timesheets" at bounding box center [433, 192] width 45 height 9
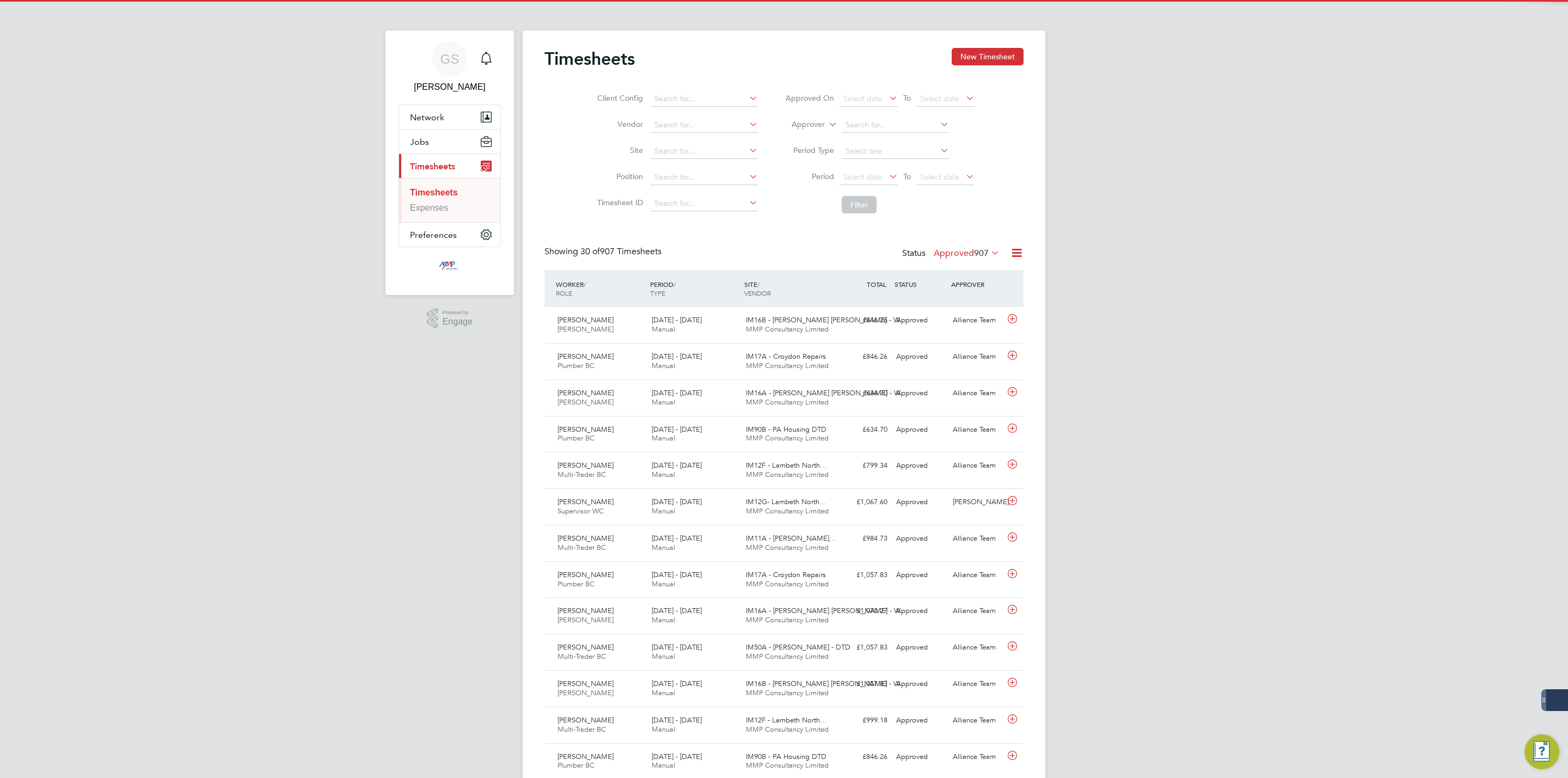
scroll to position [28, 95]
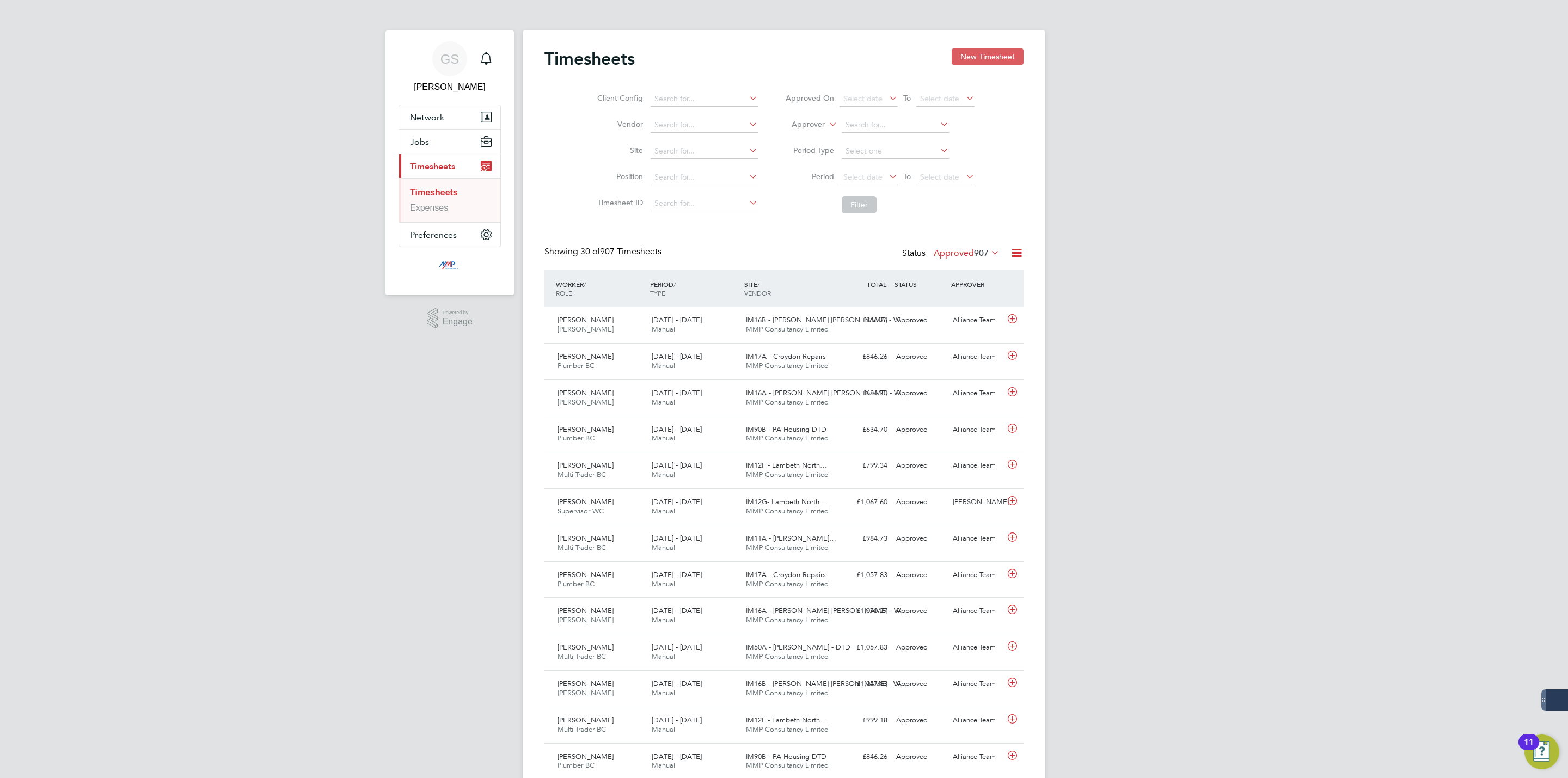
click at [971, 54] on button "New Timesheet" at bounding box center [988, 56] width 72 height 17
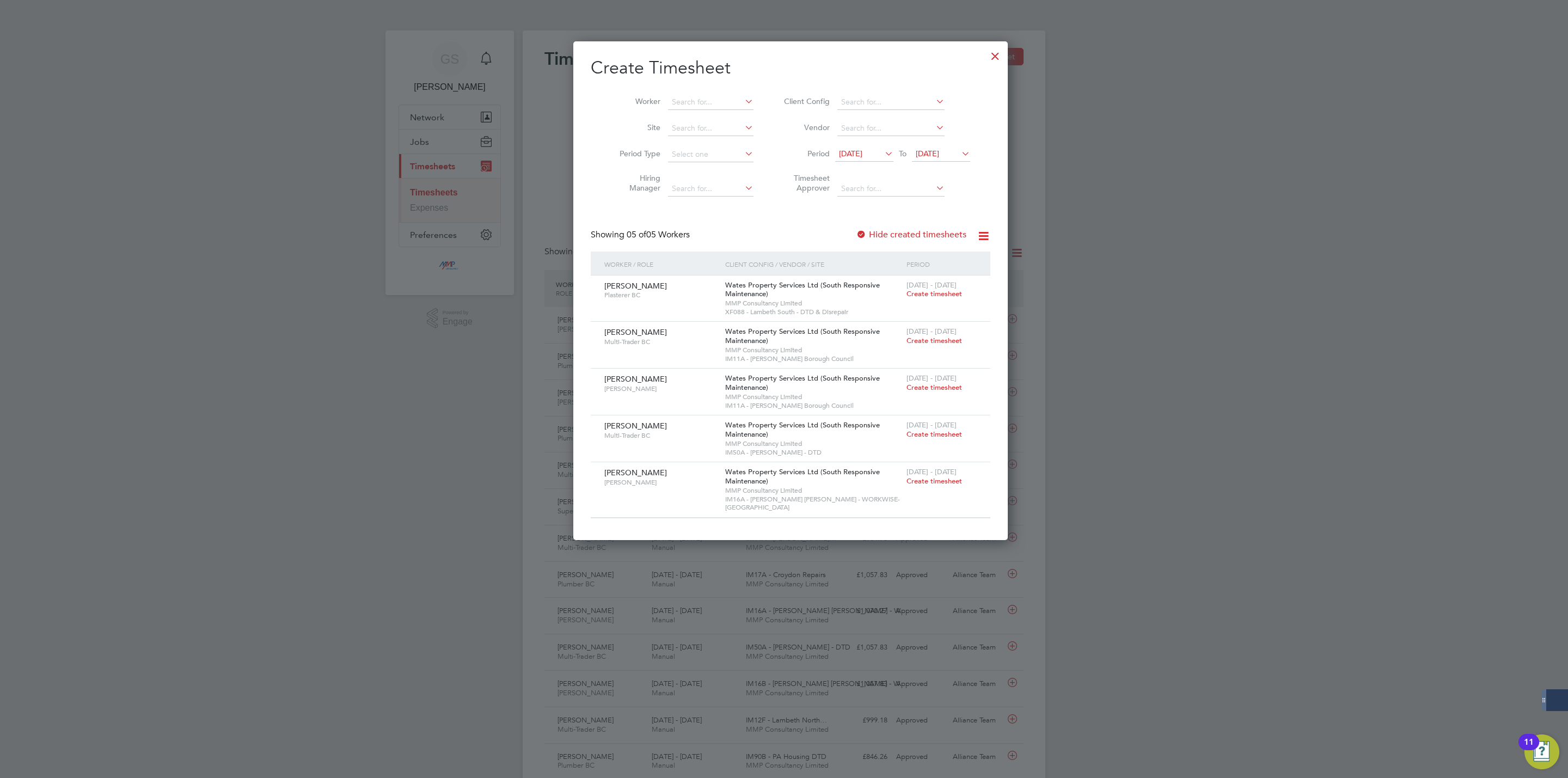
click at [985, 52] on div at bounding box center [995, 54] width 20 height 20
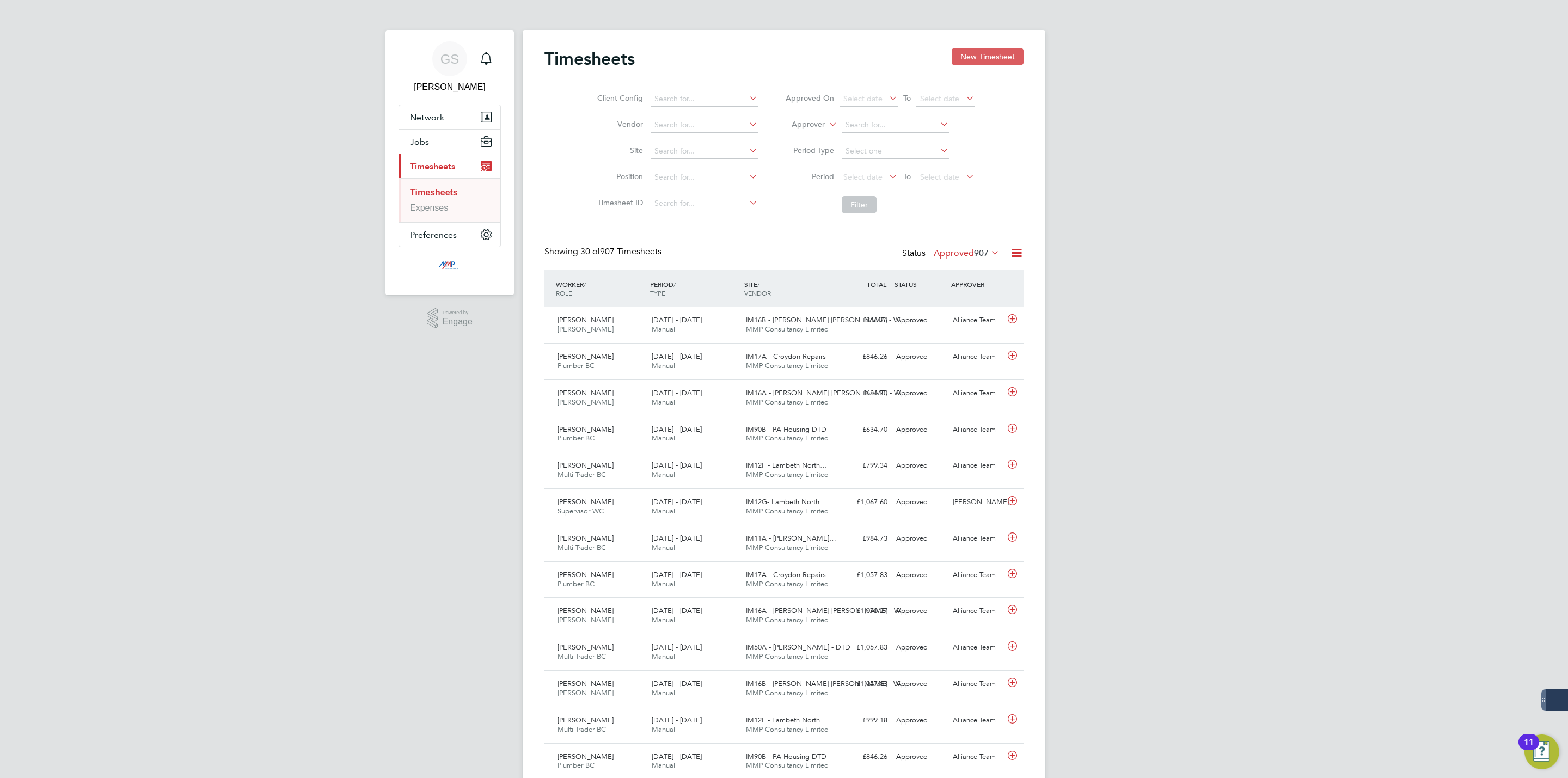
click at [982, 41] on div "Timesheets New Timesheet Client Config Vendor Site Position Timesheet ID Approv…" at bounding box center [784, 740] width 523 height 1421
click at [983, 51] on button "New Timesheet" at bounding box center [988, 56] width 72 height 17
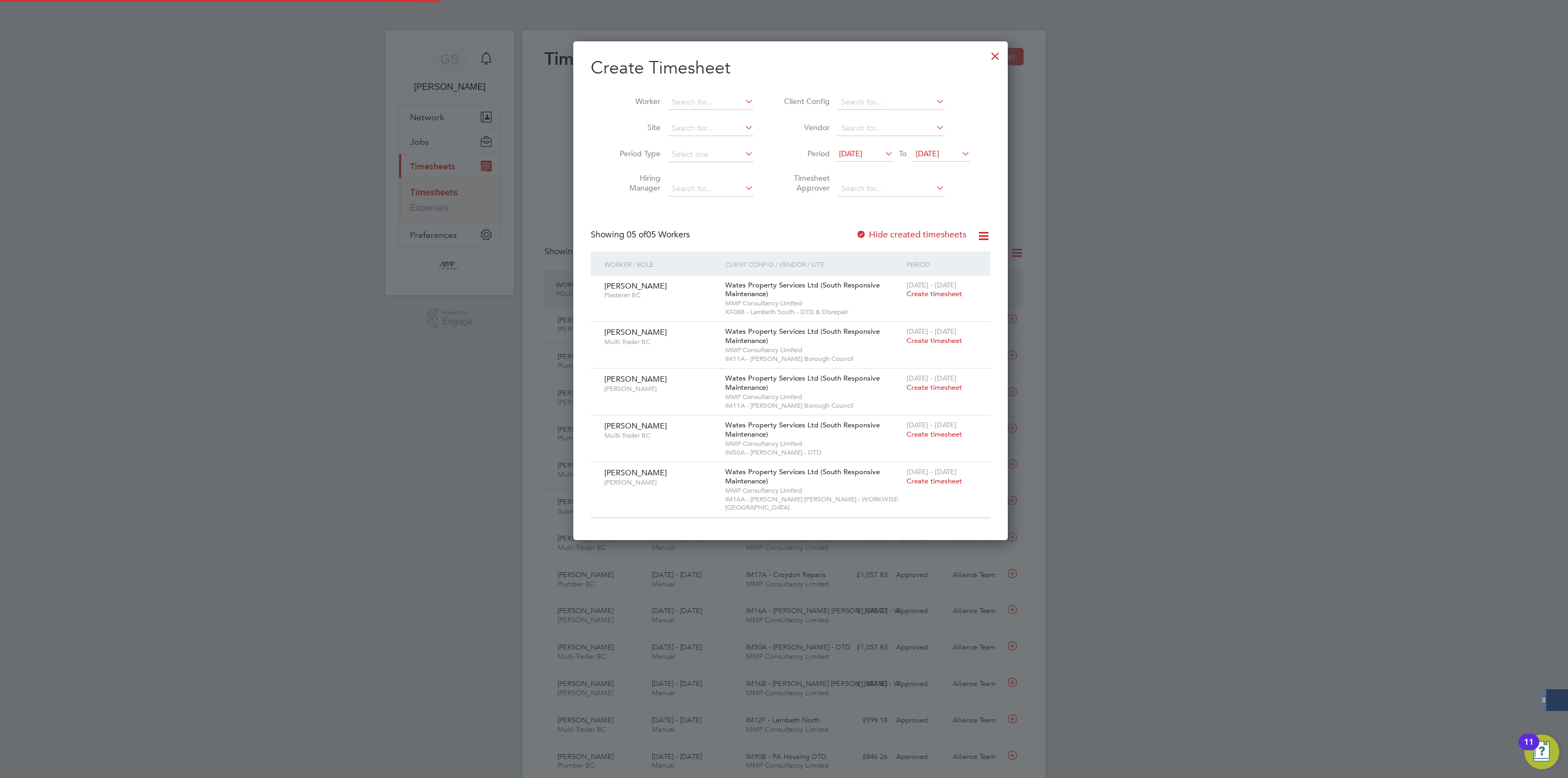
scroll to position [492, 421]
click at [985, 54] on div at bounding box center [995, 54] width 20 height 20
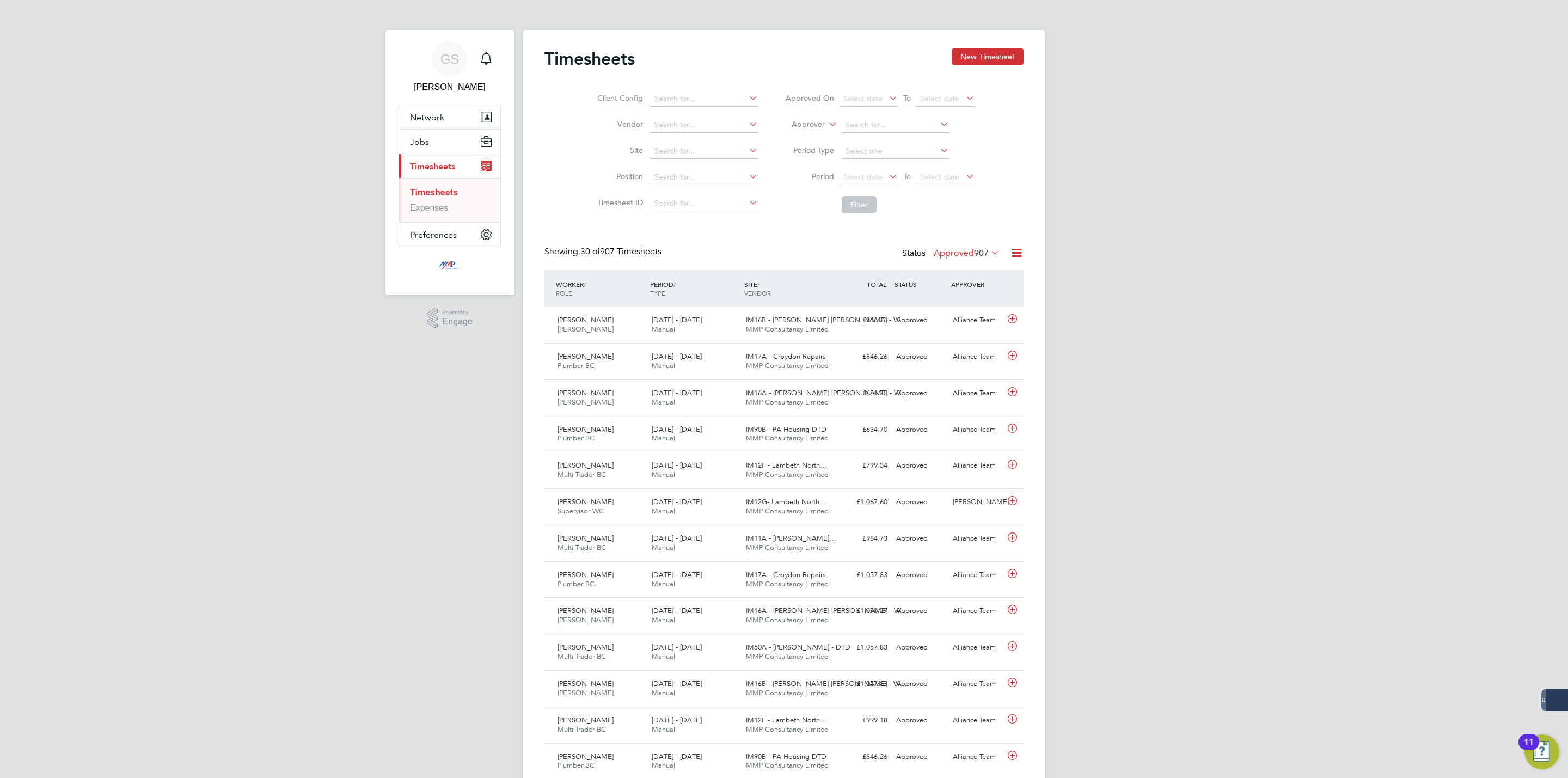
scroll to position [28, 95]
